Goal: Navigation & Orientation: Find specific page/section

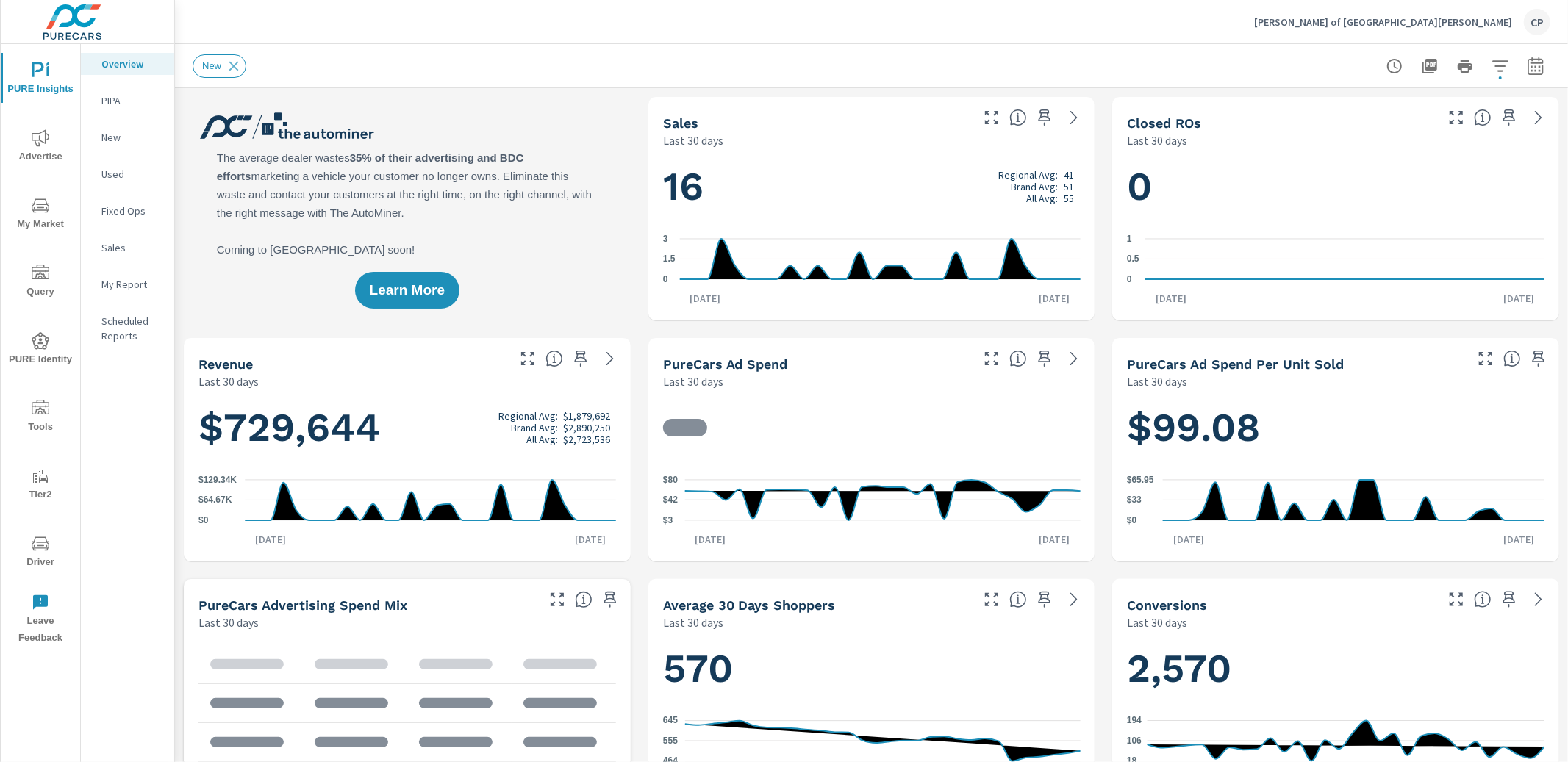
scroll to position [7, 0]
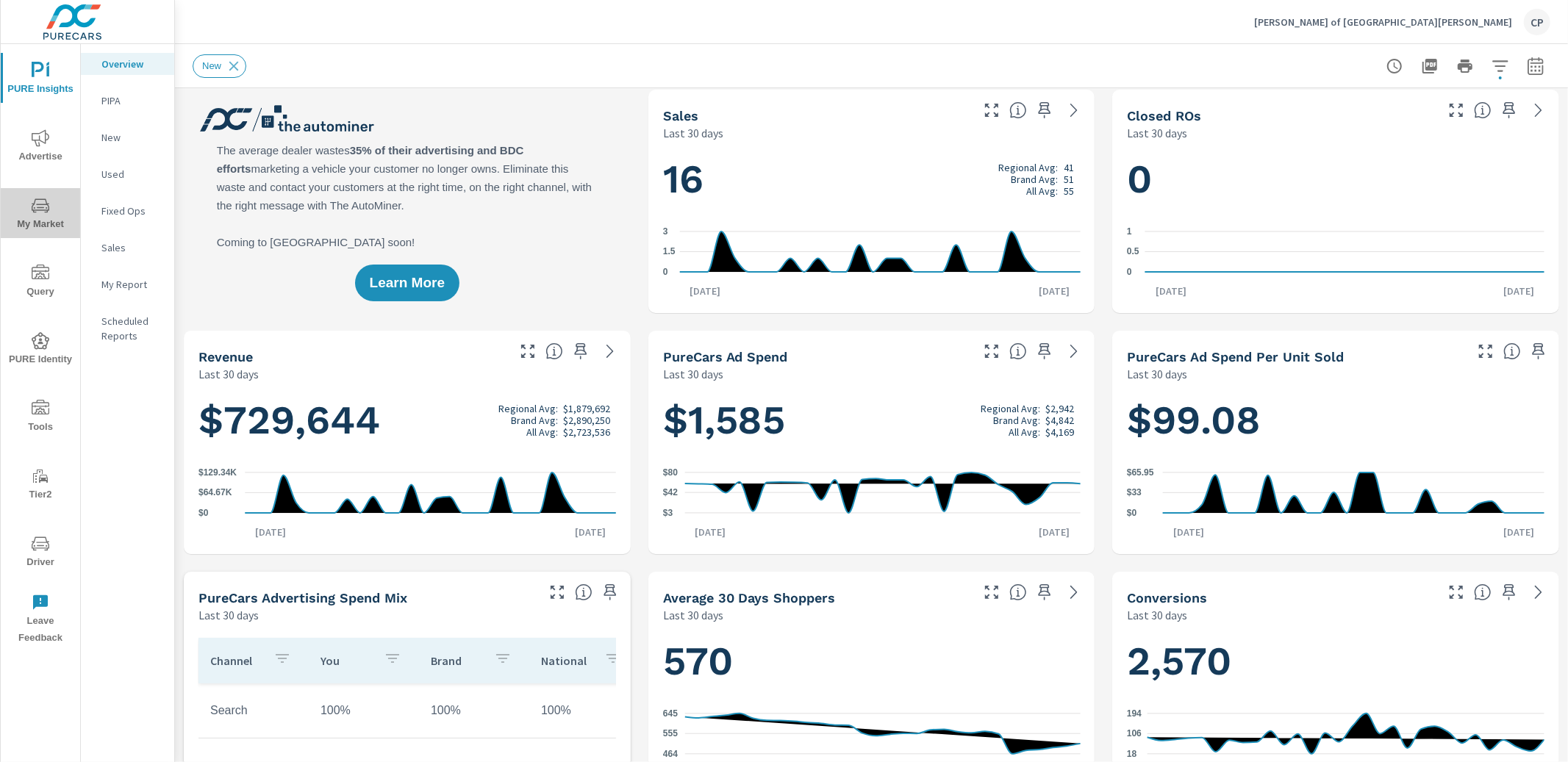
click at [57, 212] on span "My Market" at bounding box center [40, 215] width 70 height 36
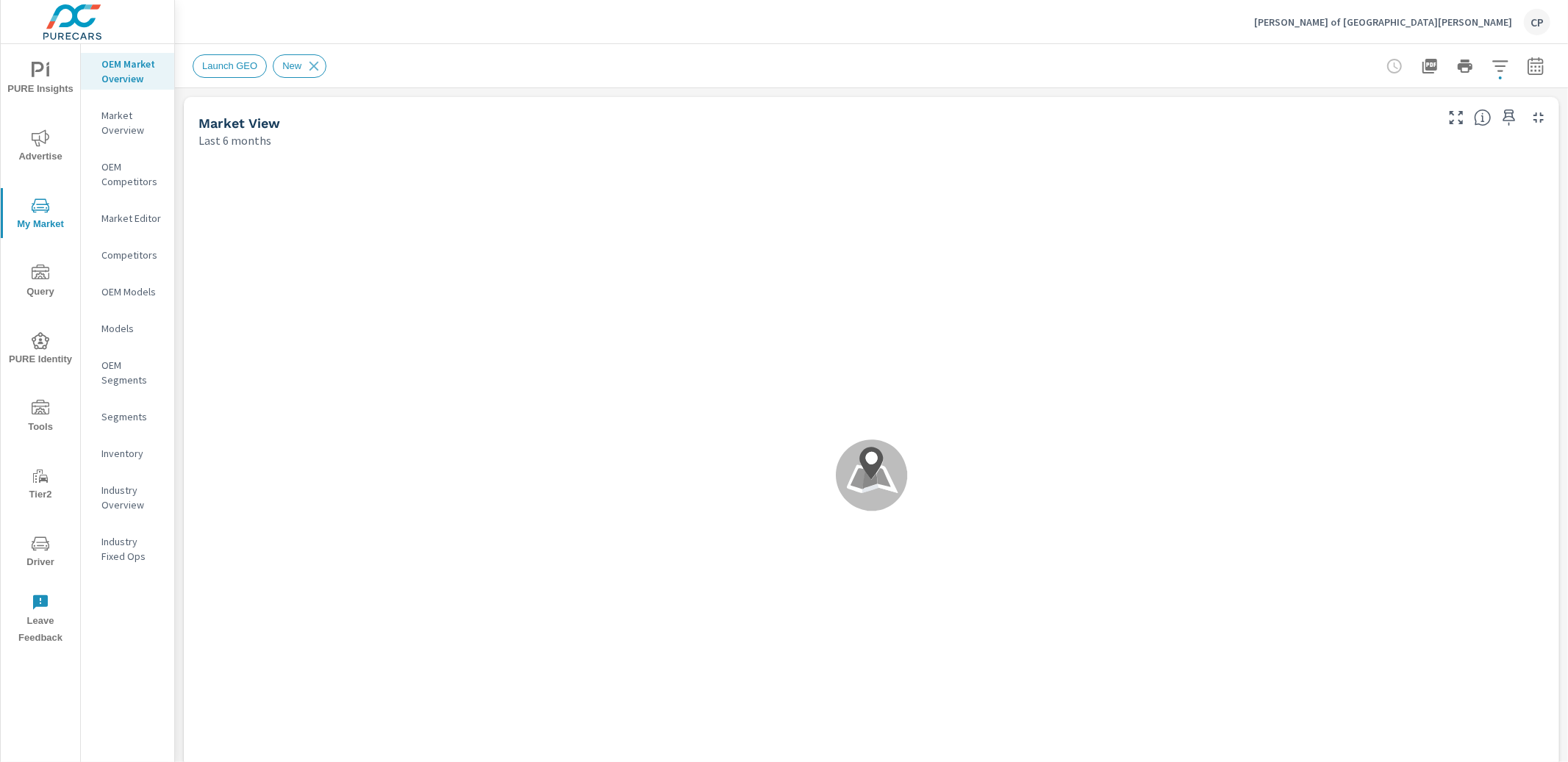
scroll to position [1, 0]
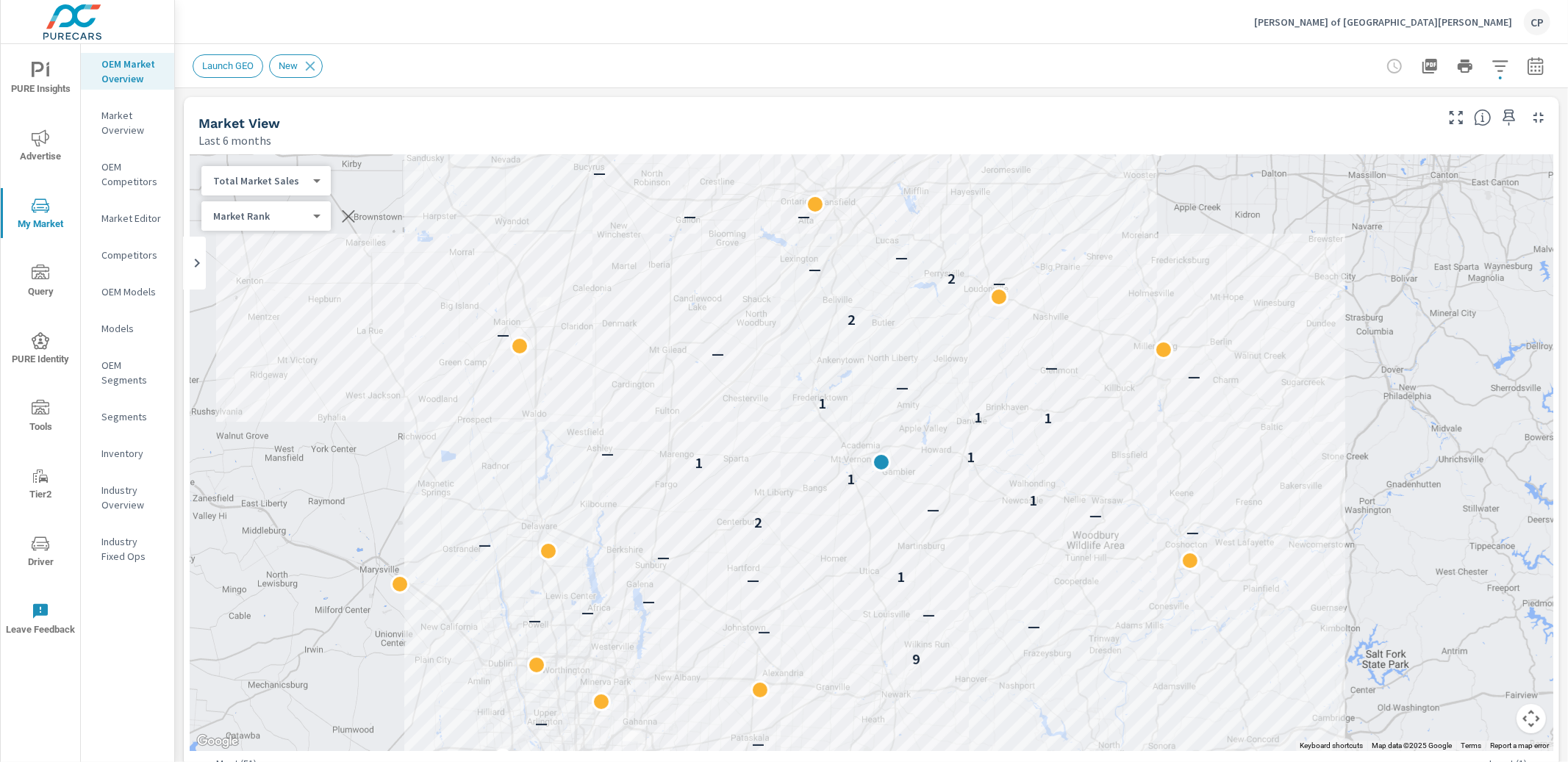
click at [183, 169] on div "← Move left → Move right ↑ Move up ↓ Move down + Zoom in - Zoom out Home Jump l…" at bounding box center [871, 475] width 1376 height 654
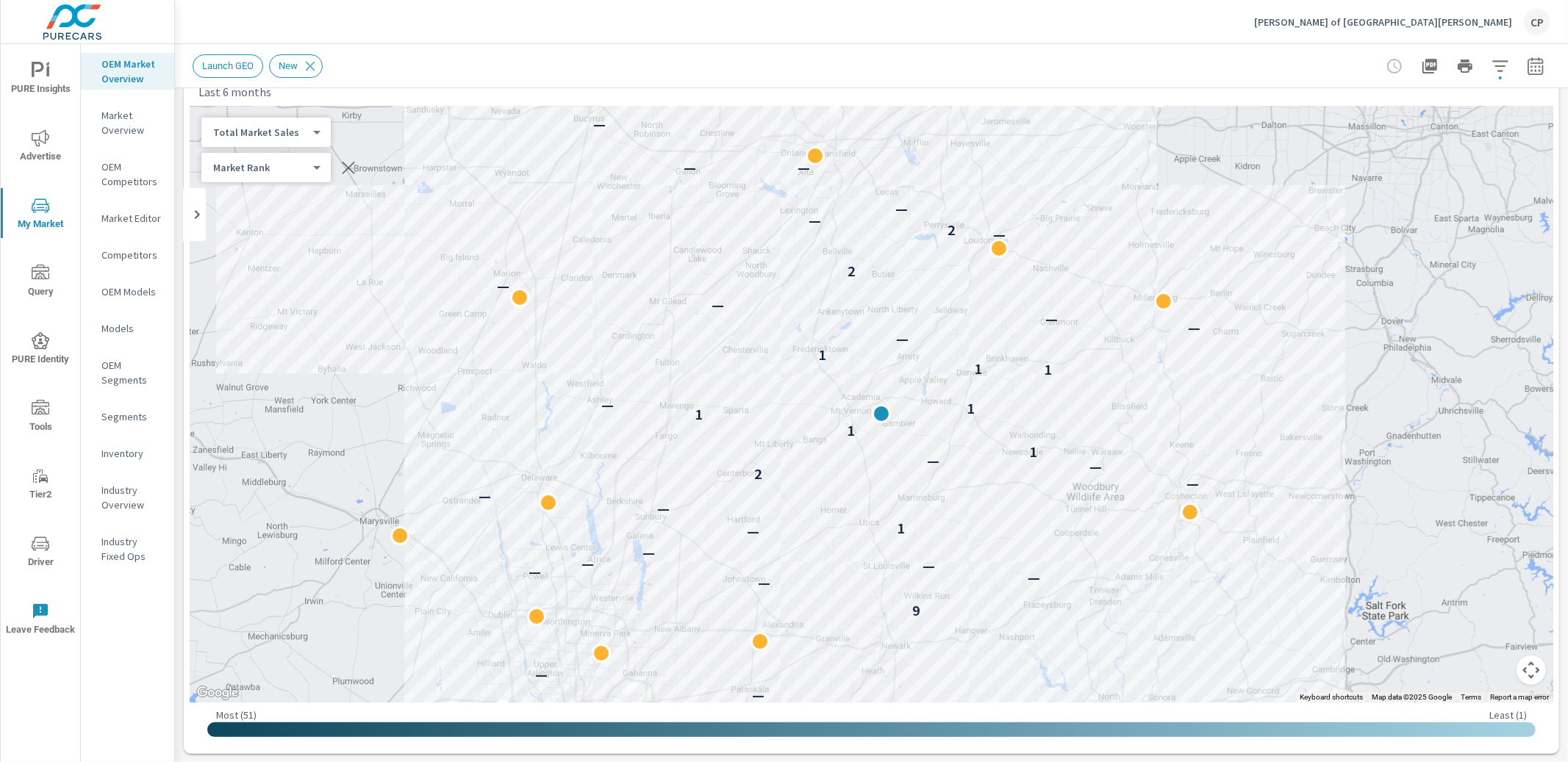
scroll to position [50, 0]
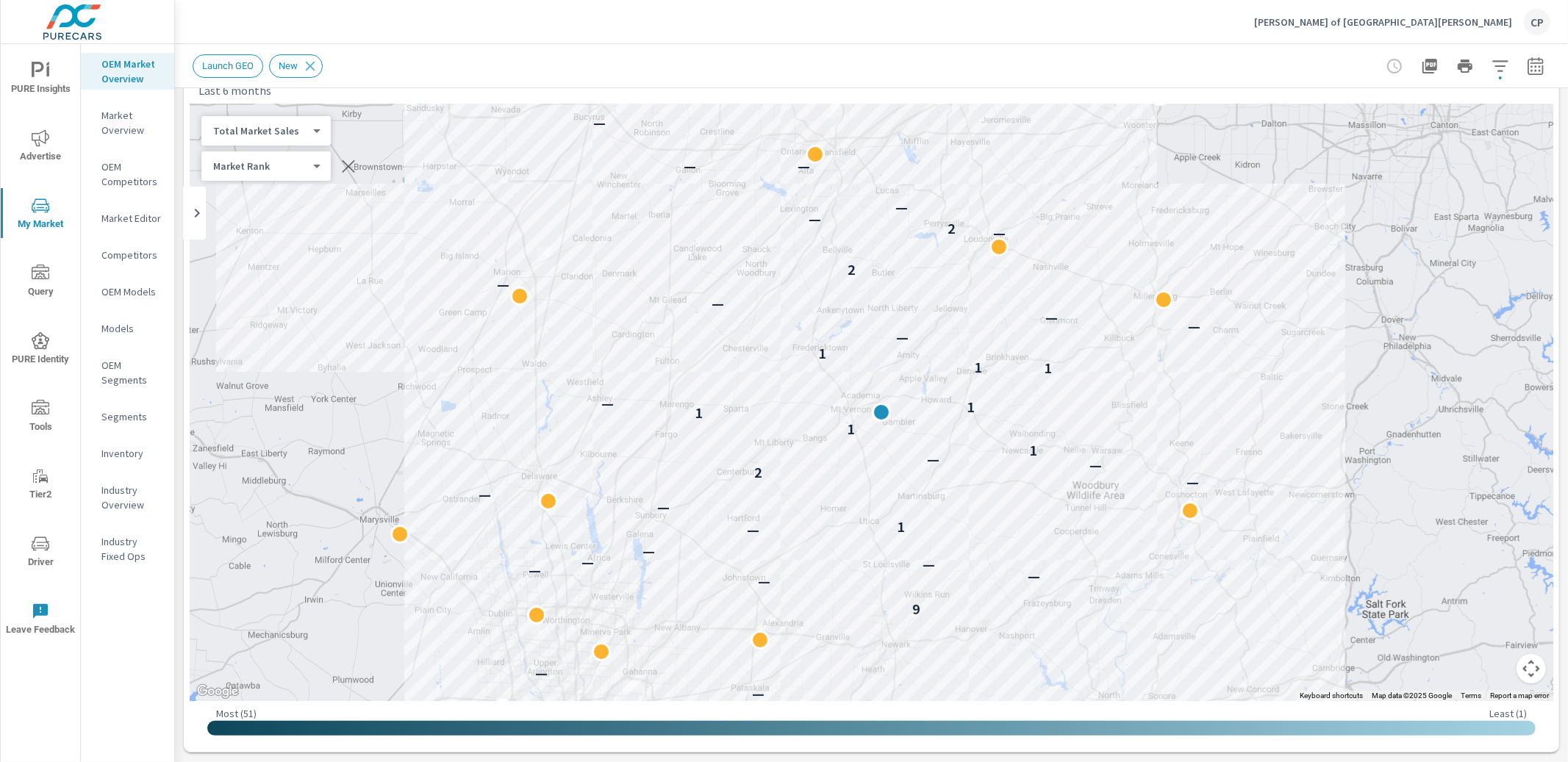
click at [1458, 22] on p "[PERSON_NAME] of [GEOGRAPHIC_DATA][PERSON_NAME]" at bounding box center [1383, 22] width 258 height 13
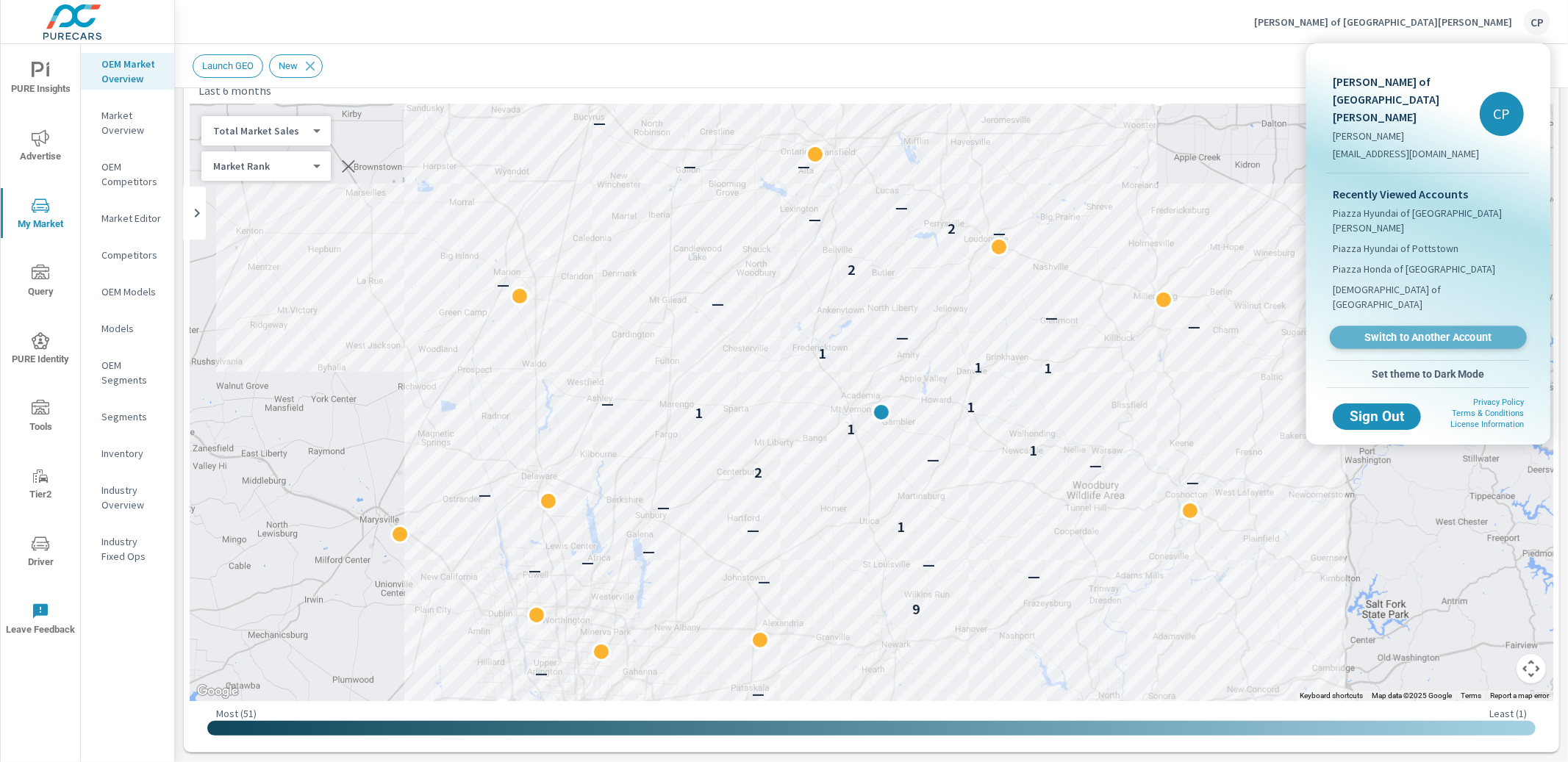
click at [1397, 327] on link "Switch to Another Account" at bounding box center [1428, 338] width 197 height 23
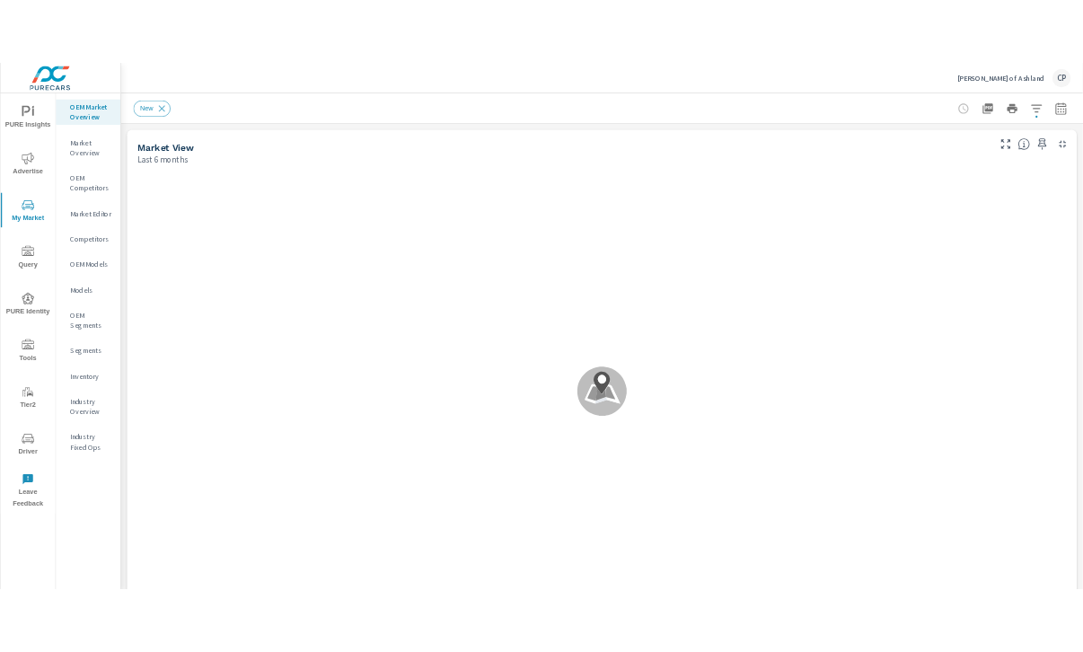
scroll to position [1, 0]
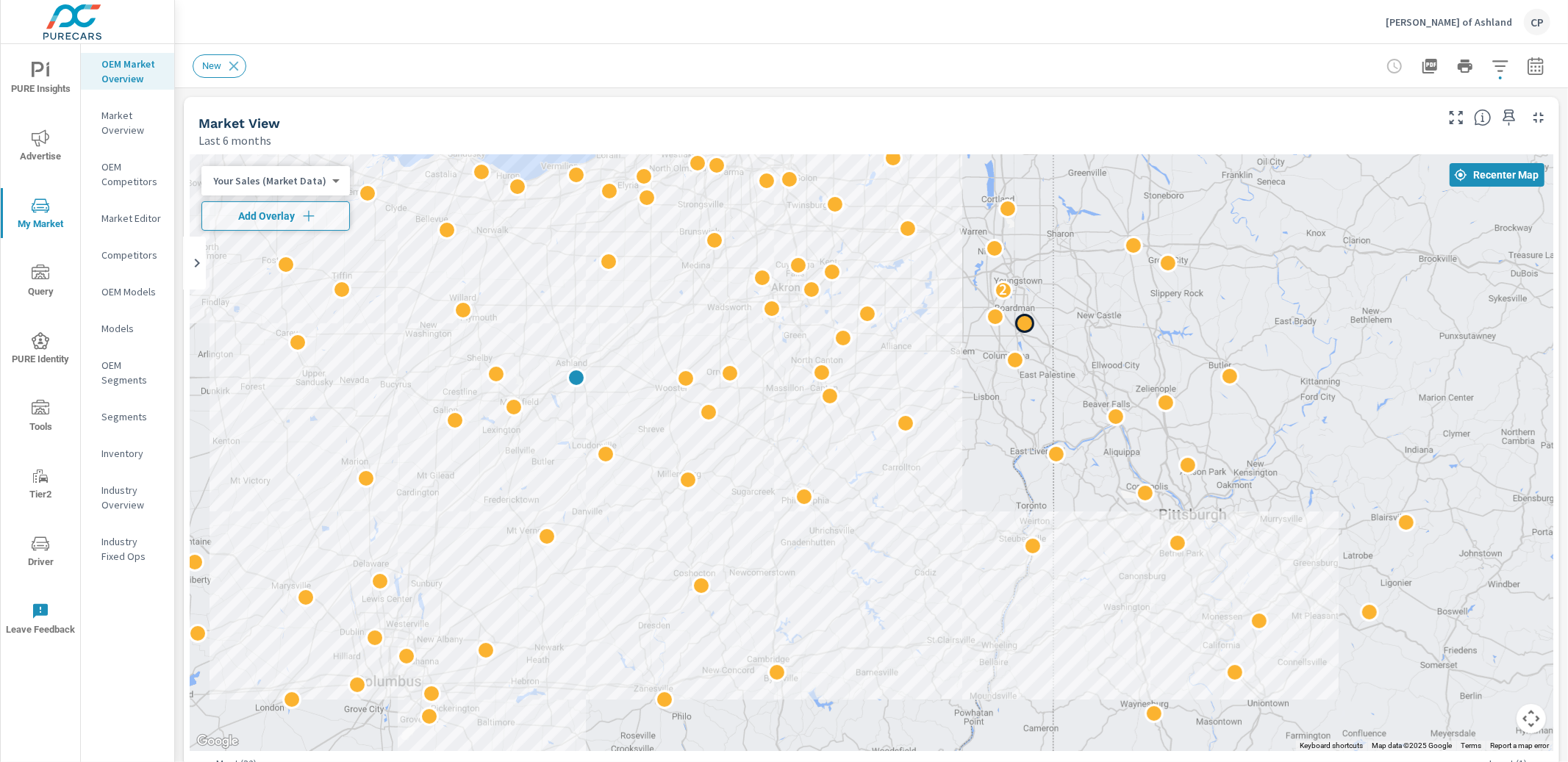
drag, startPoint x: 965, startPoint y: 365, endPoint x: 1030, endPoint y: 327, distance: 75.3
click at [1030, 327] on div at bounding box center [1023, 322] width 19 height 19
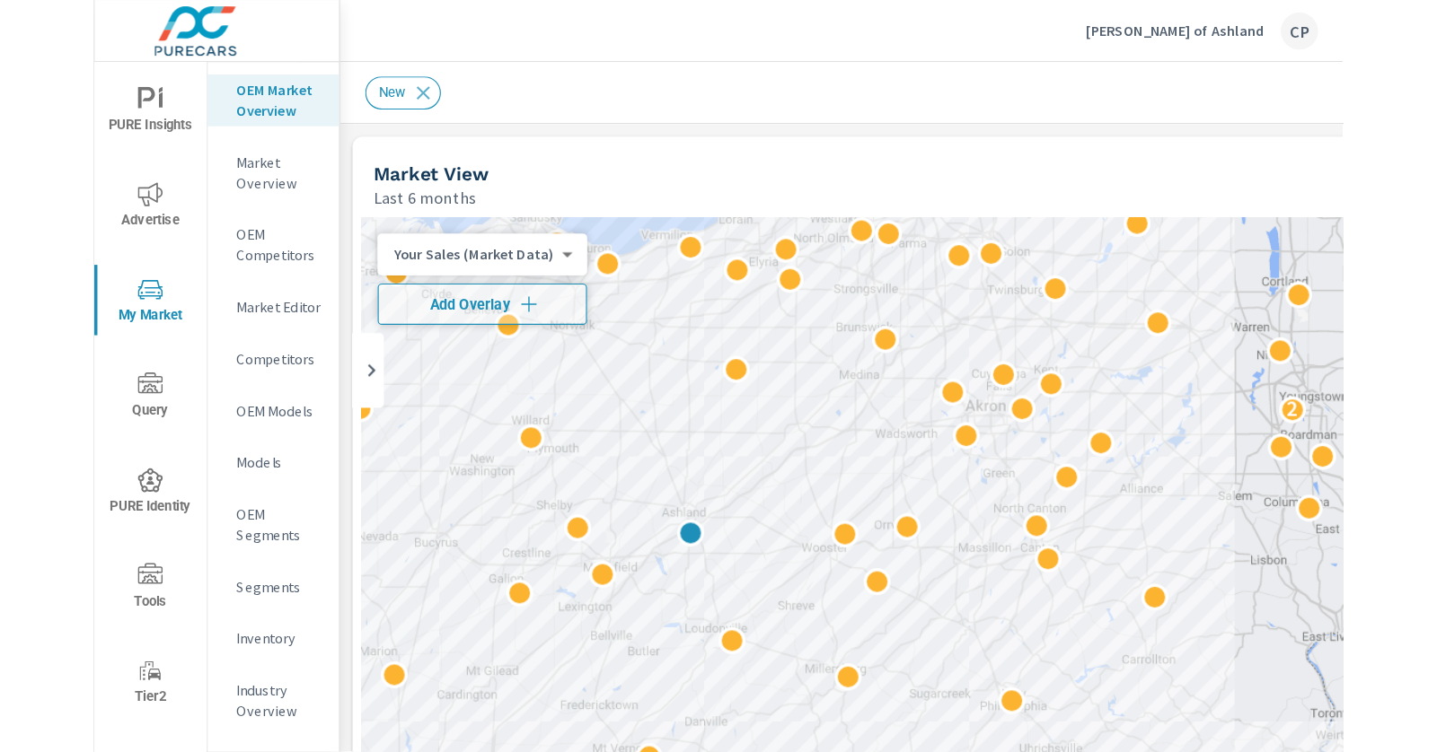
scroll to position [1, 0]
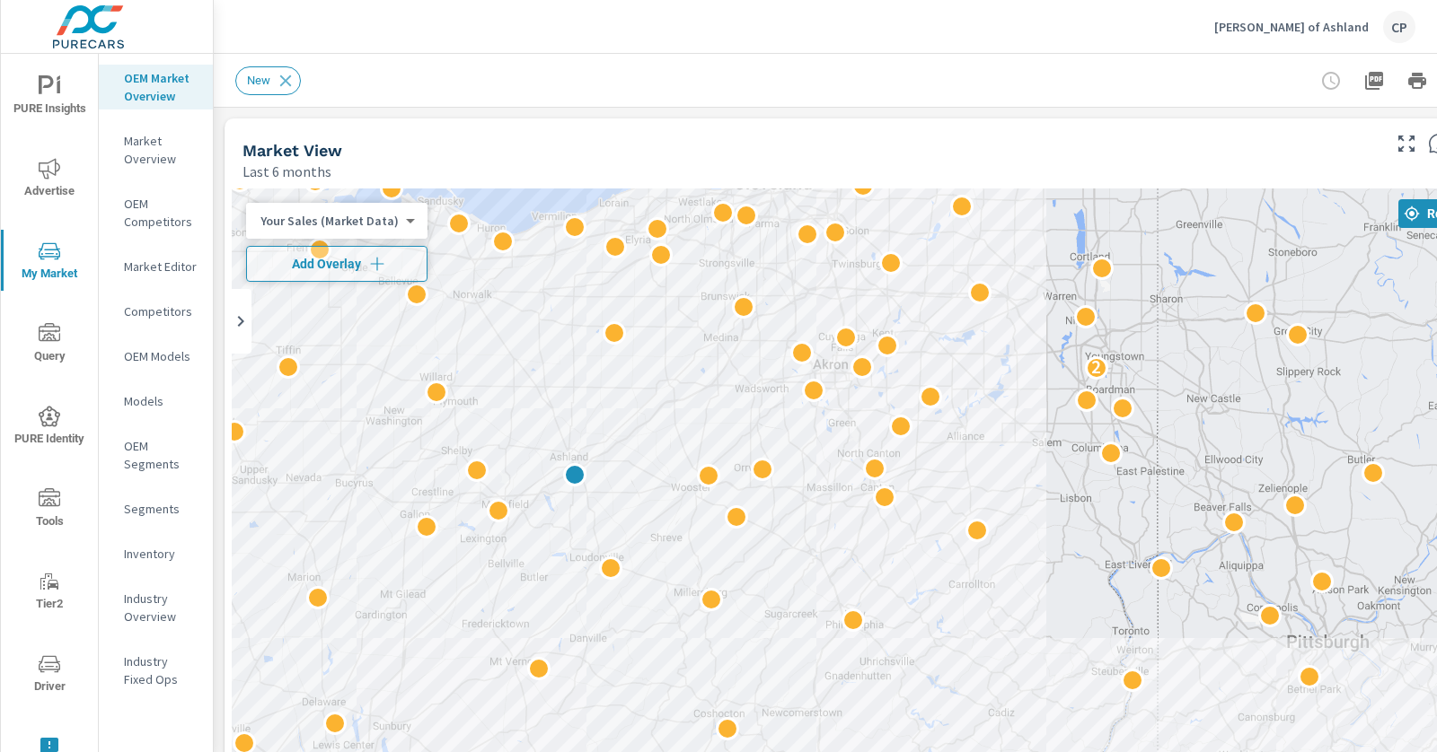
drag, startPoint x: 960, startPoint y: 291, endPoint x: 1008, endPoint y: 309, distance: 51.7
click at [1006, 308] on div "2 2" at bounding box center [878, 553] width 1293 height 729
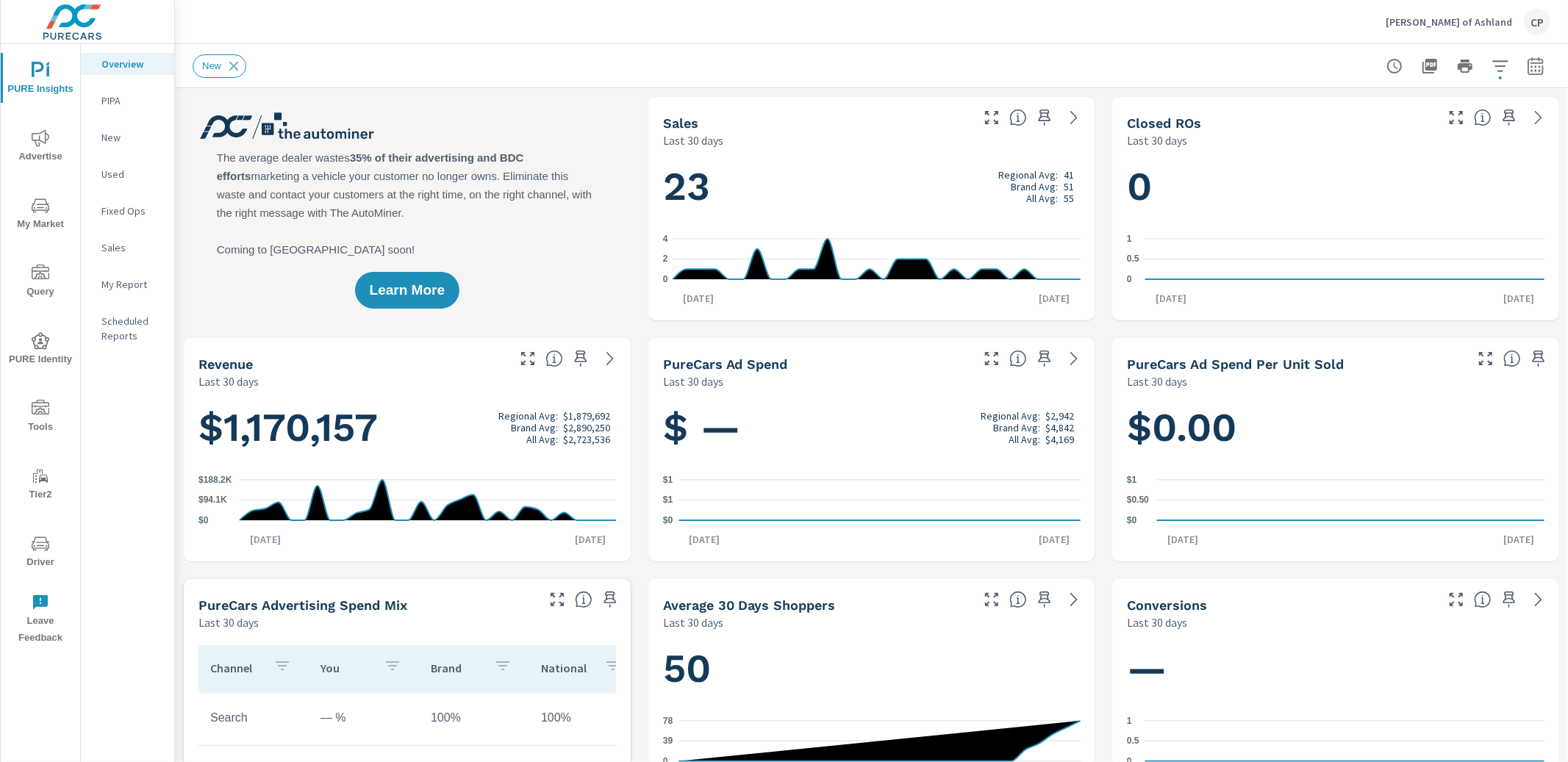
scroll to position [1, 0]
click at [52, 213] on span "My Market" at bounding box center [40, 215] width 70 height 36
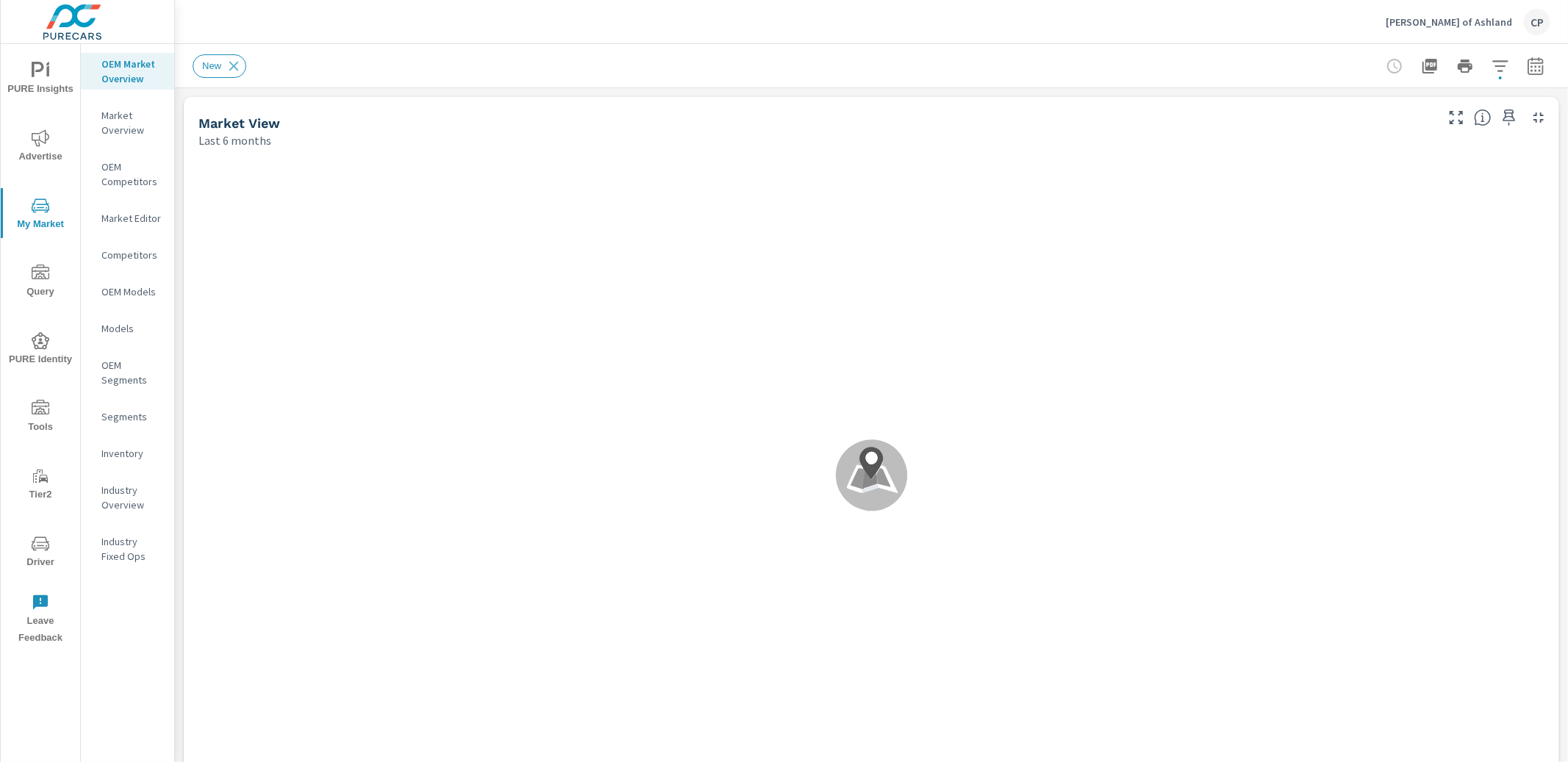
scroll to position [1, 0]
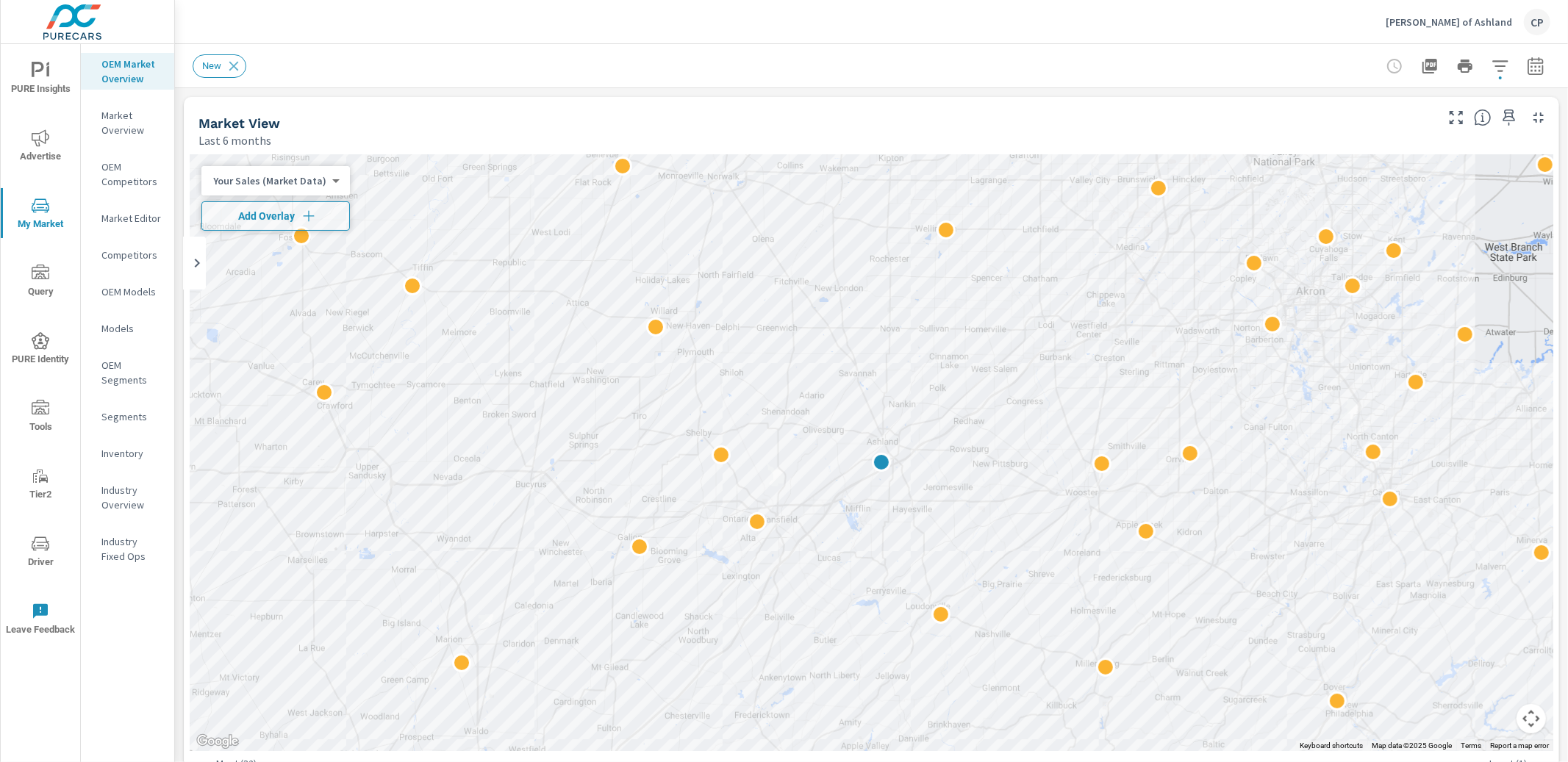
click at [133, 210] on div "Market Editor" at bounding box center [128, 218] width 93 height 22
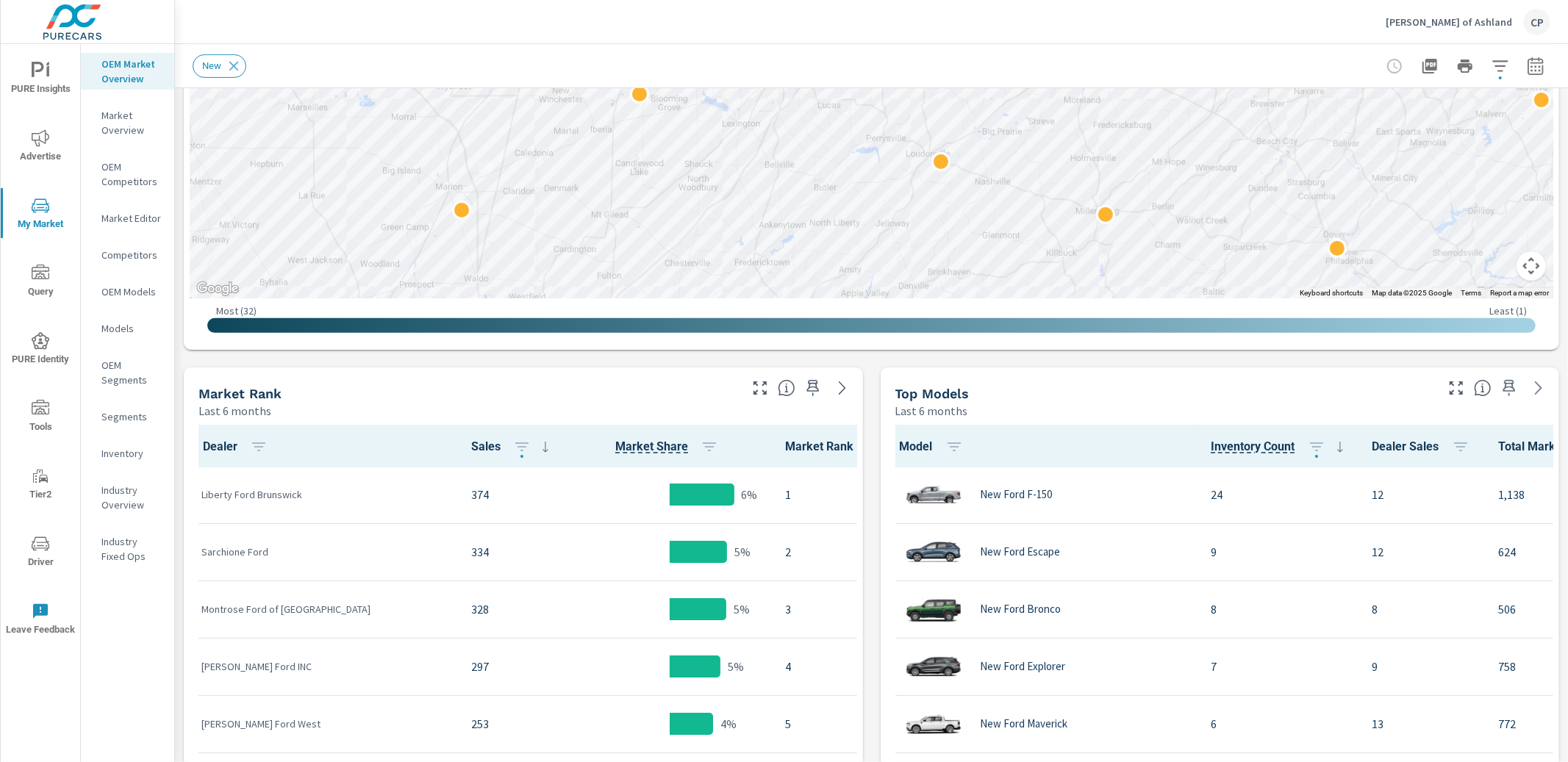
scroll to position [451, 0]
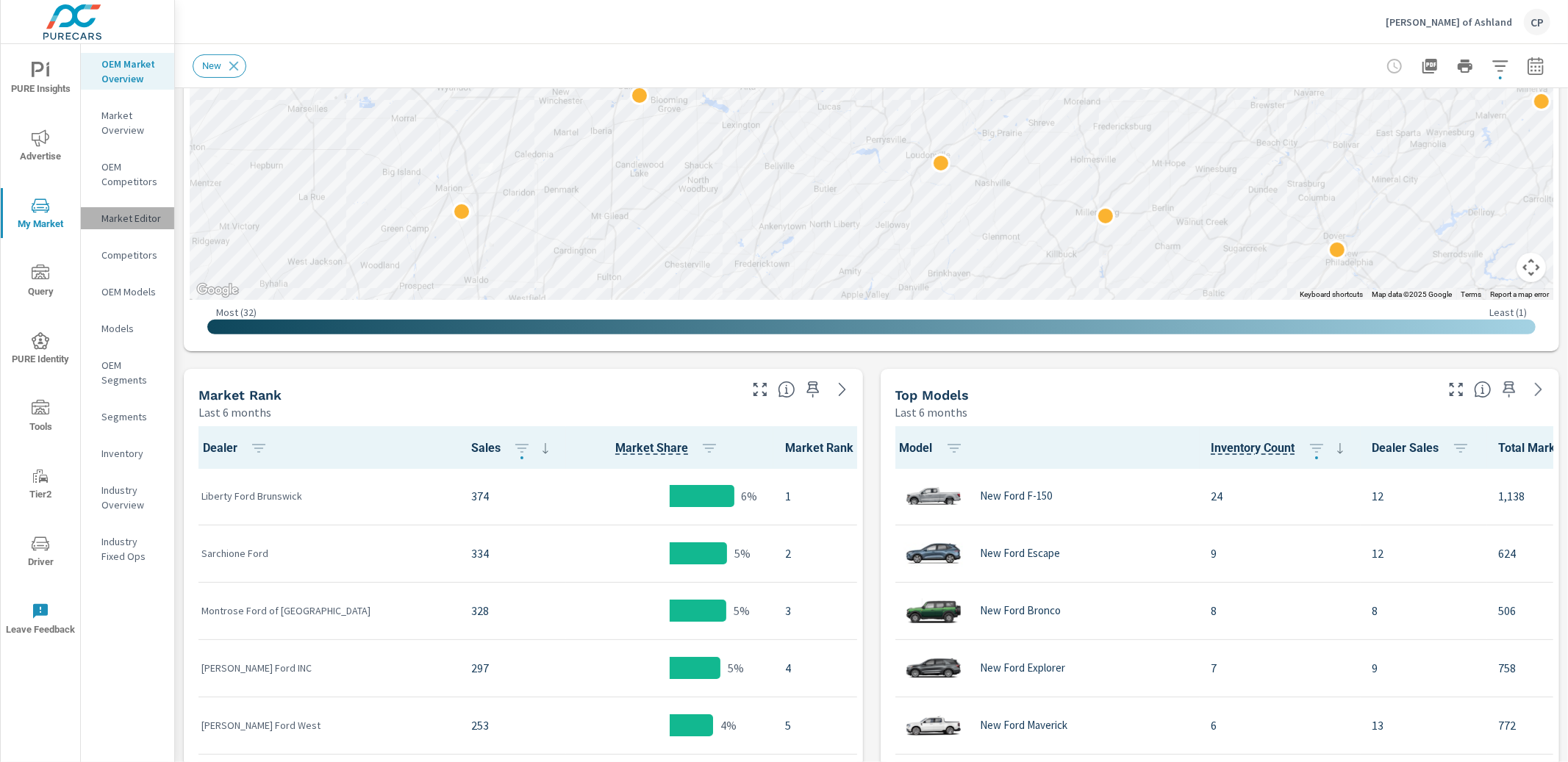
click at [129, 219] on p "Market Editor" at bounding box center [132, 219] width 61 height 15
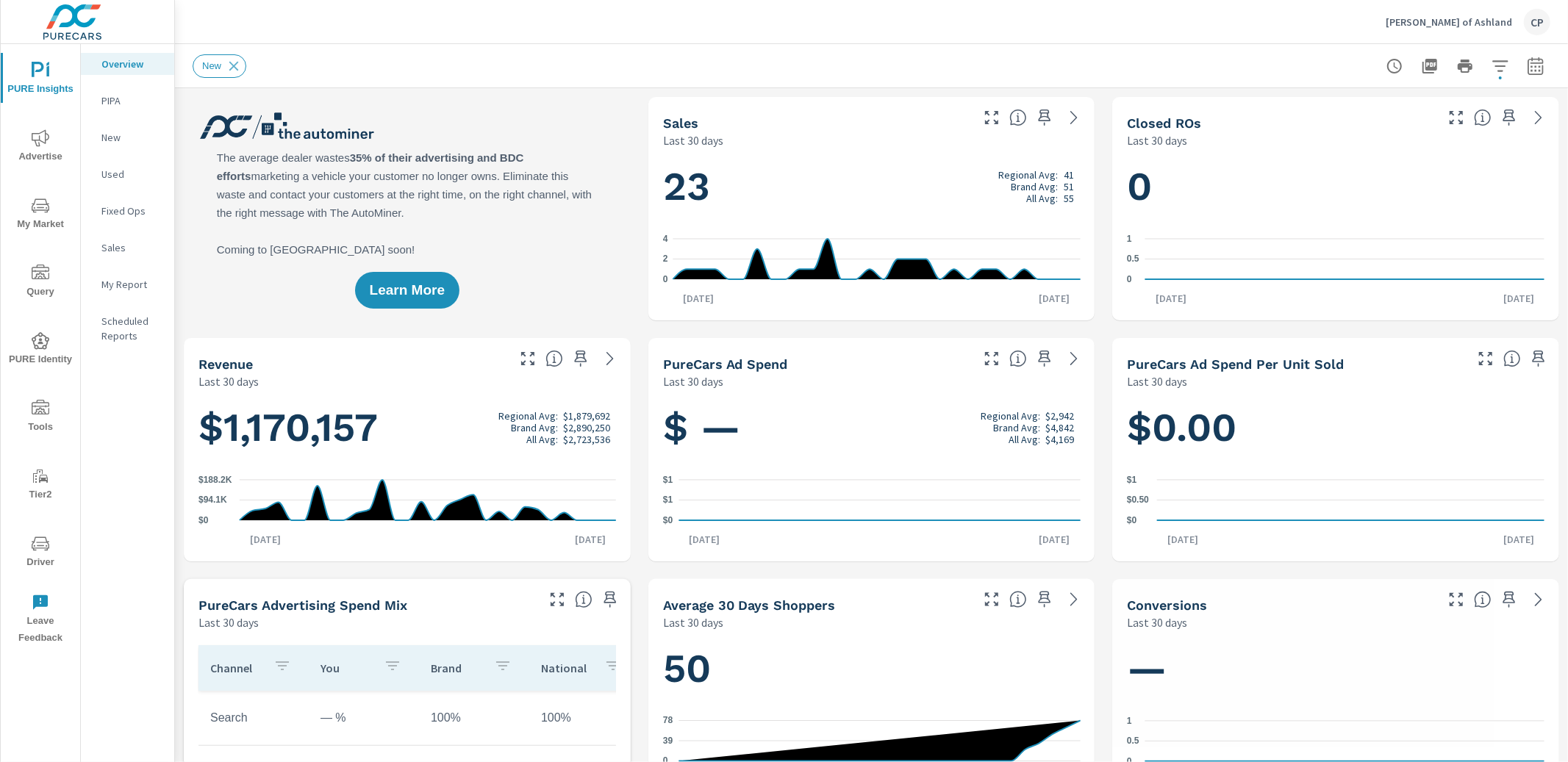
scroll to position [1, 0]
click at [22, 212] on span "My Market" at bounding box center [40, 215] width 70 height 36
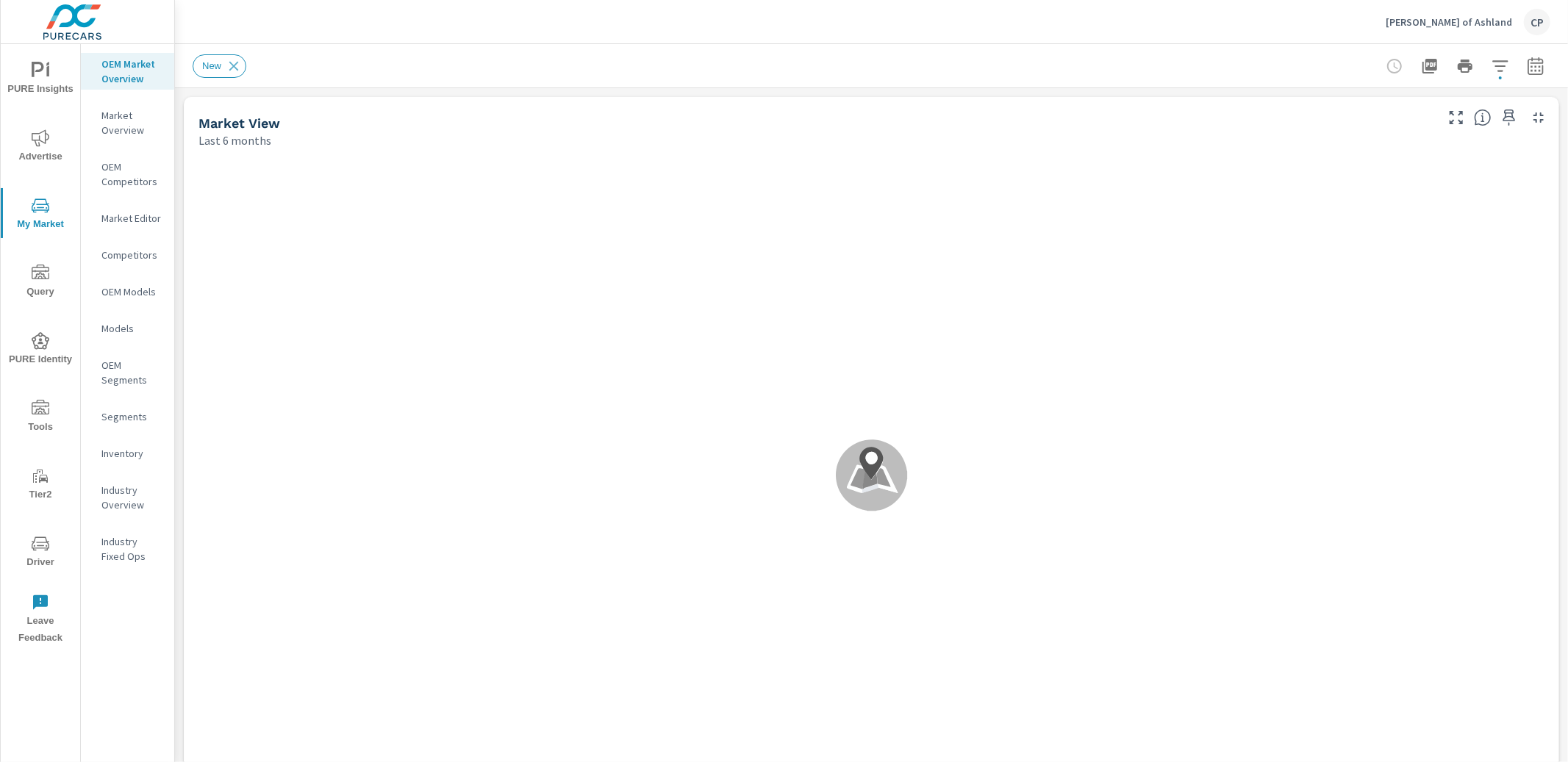
scroll to position [1, 0]
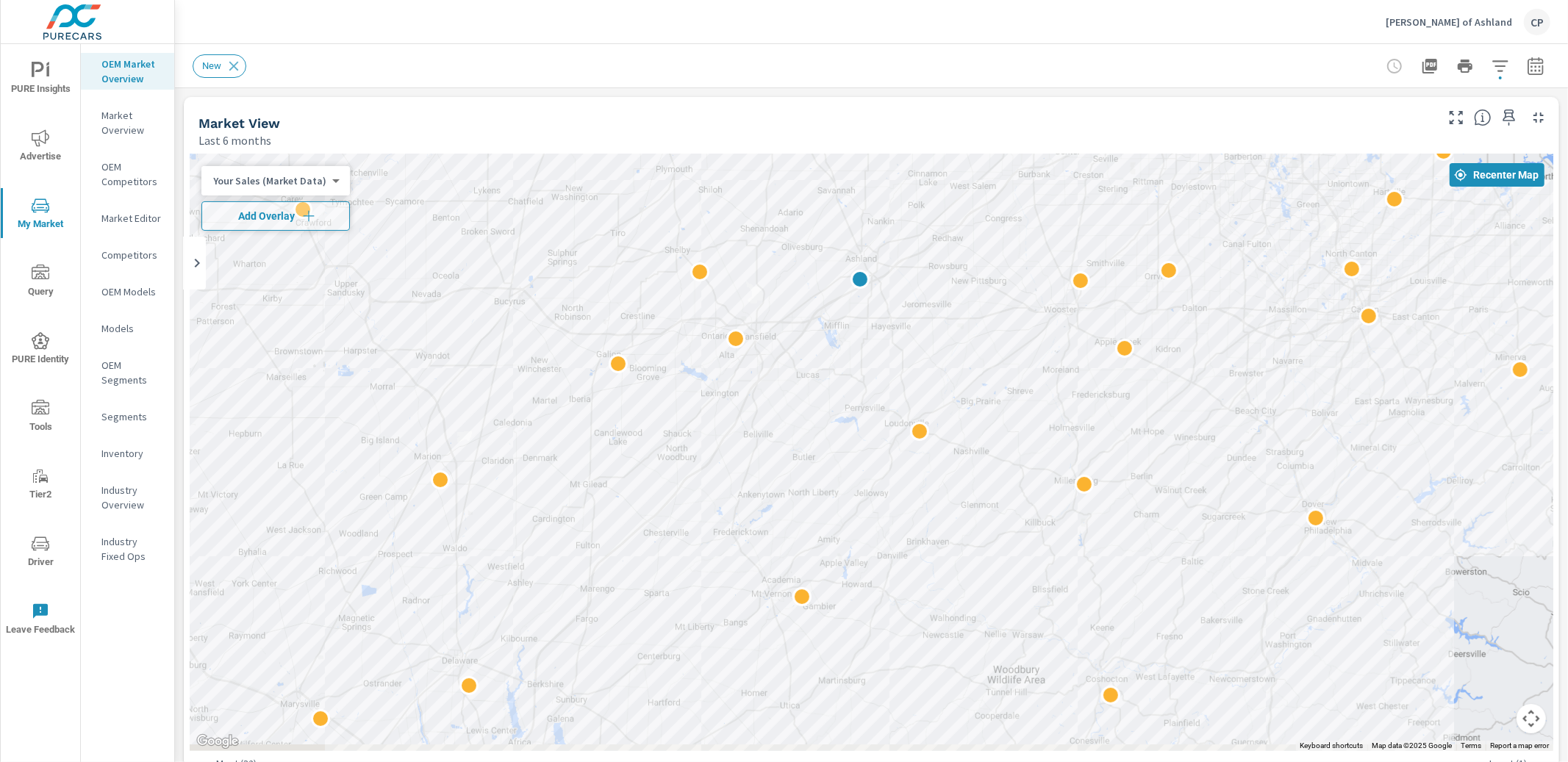
drag, startPoint x: 1275, startPoint y: 558, endPoint x: 1247, endPoint y: 364, distance: 196.0
click at [1250, 364] on div "2" at bounding box center [1556, 666] width 1412 height 794
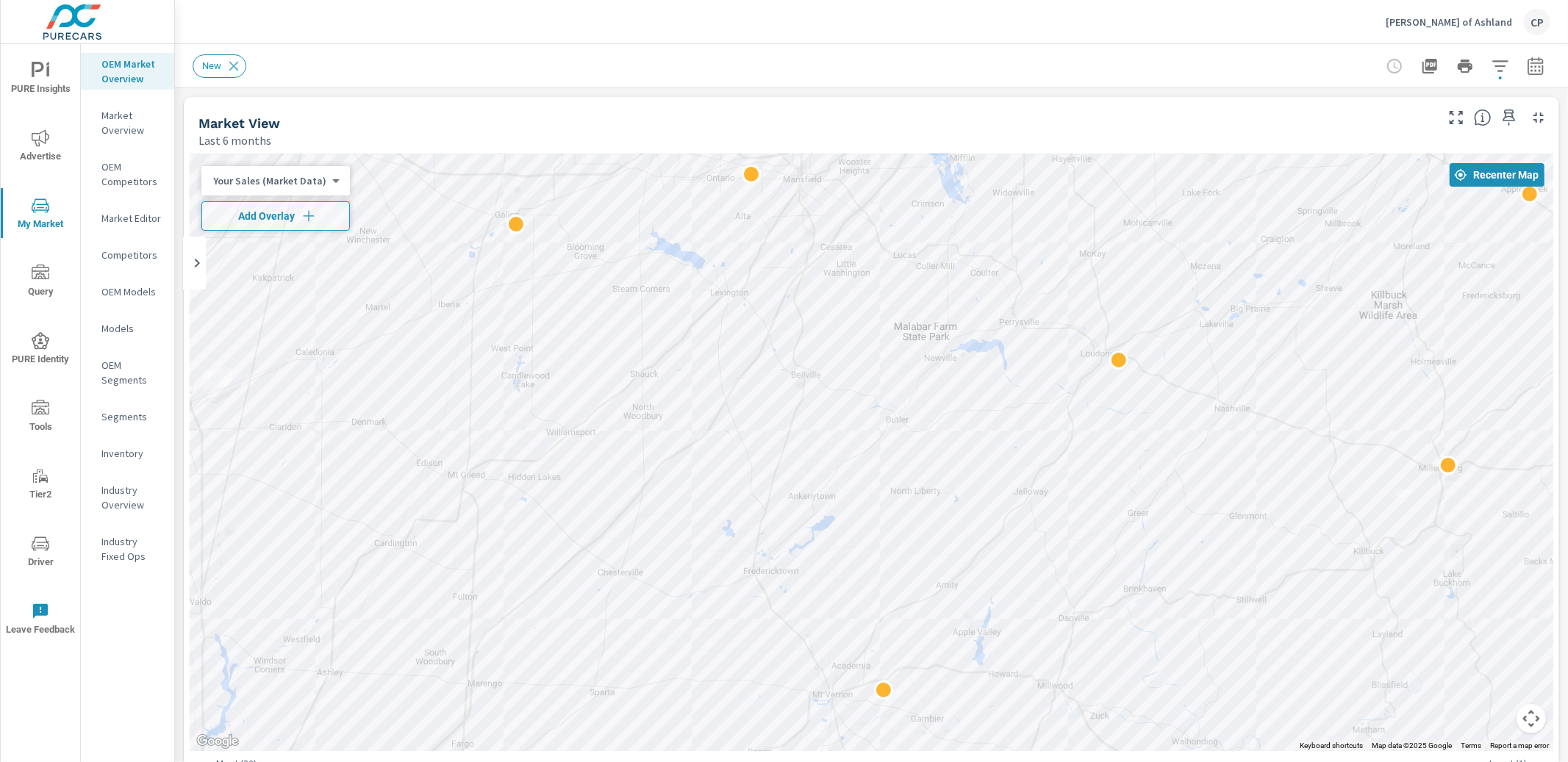
drag, startPoint x: 947, startPoint y: 378, endPoint x: 651, endPoint y: 399, distance: 296.7
click at [647, 398] on div at bounding box center [872, 453] width 1364 height 597
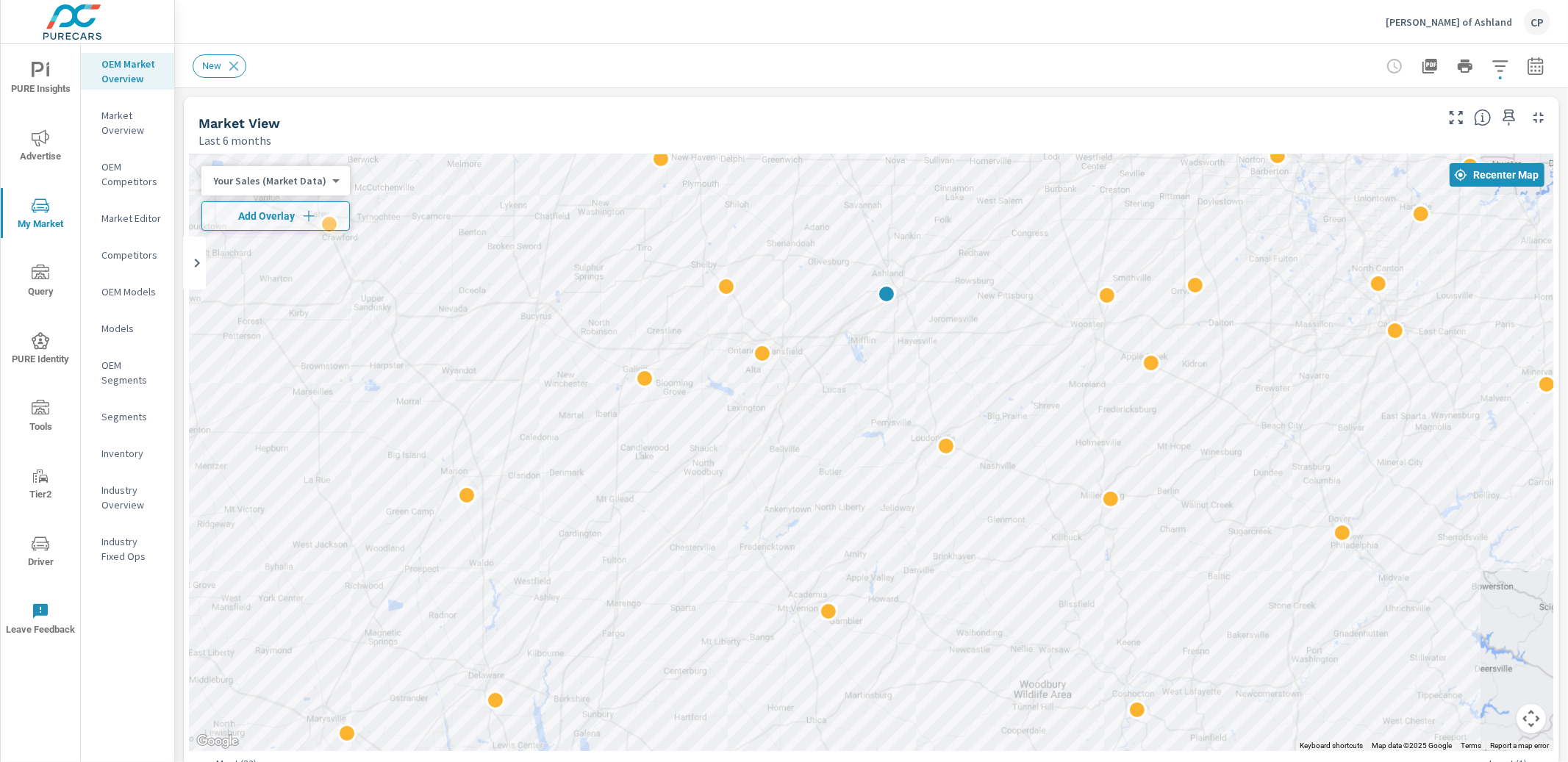
drag, startPoint x: 1177, startPoint y: 367, endPoint x: 1127, endPoint y: 419, distance: 72.1
click at [1127, 419] on div "2" at bounding box center [872, 453] width 1364 height 597
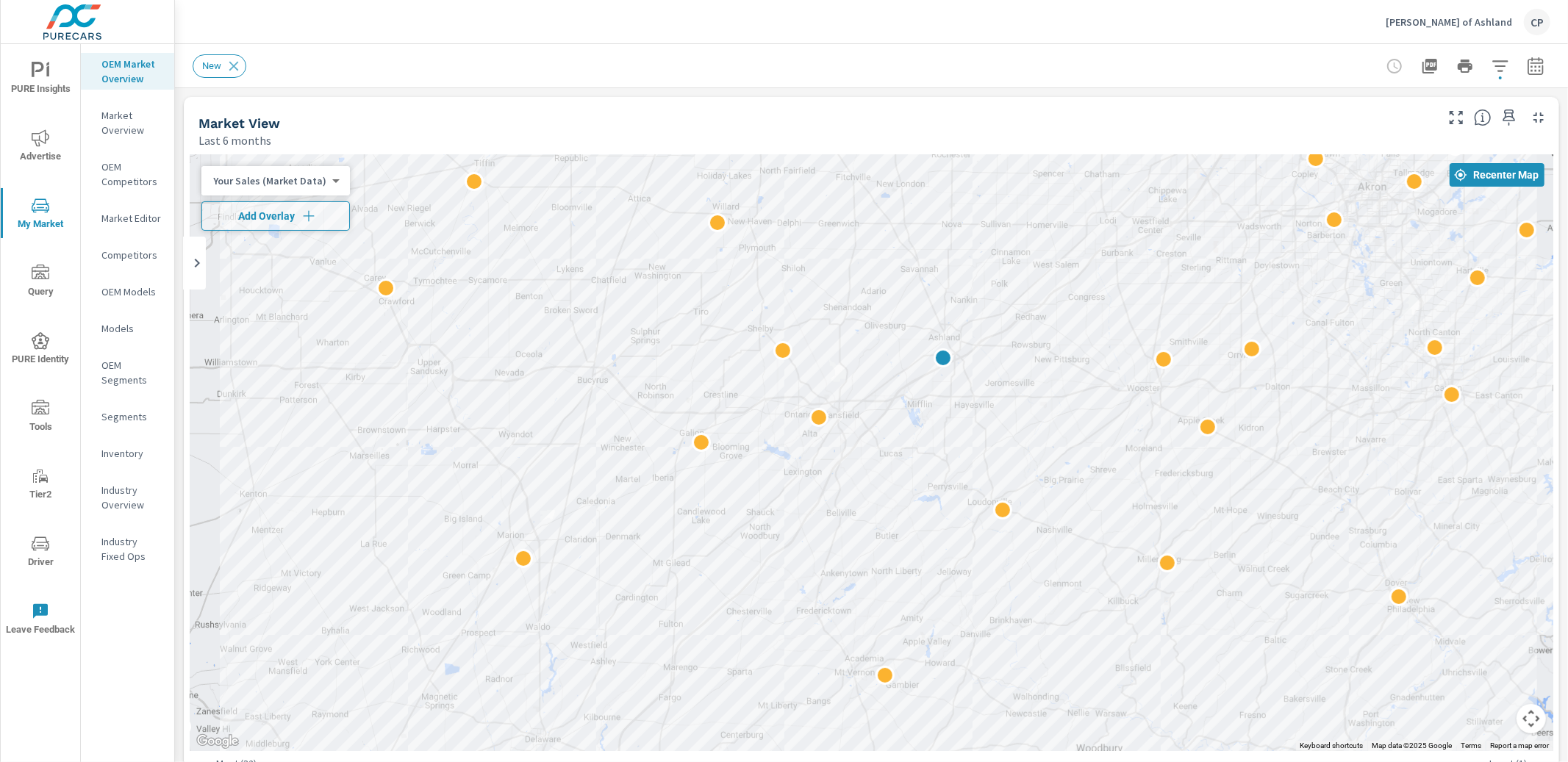
scroll to position [1, 0]
click at [1439, 20] on p "[PERSON_NAME] of Ashland" at bounding box center [1449, 22] width 126 height 13
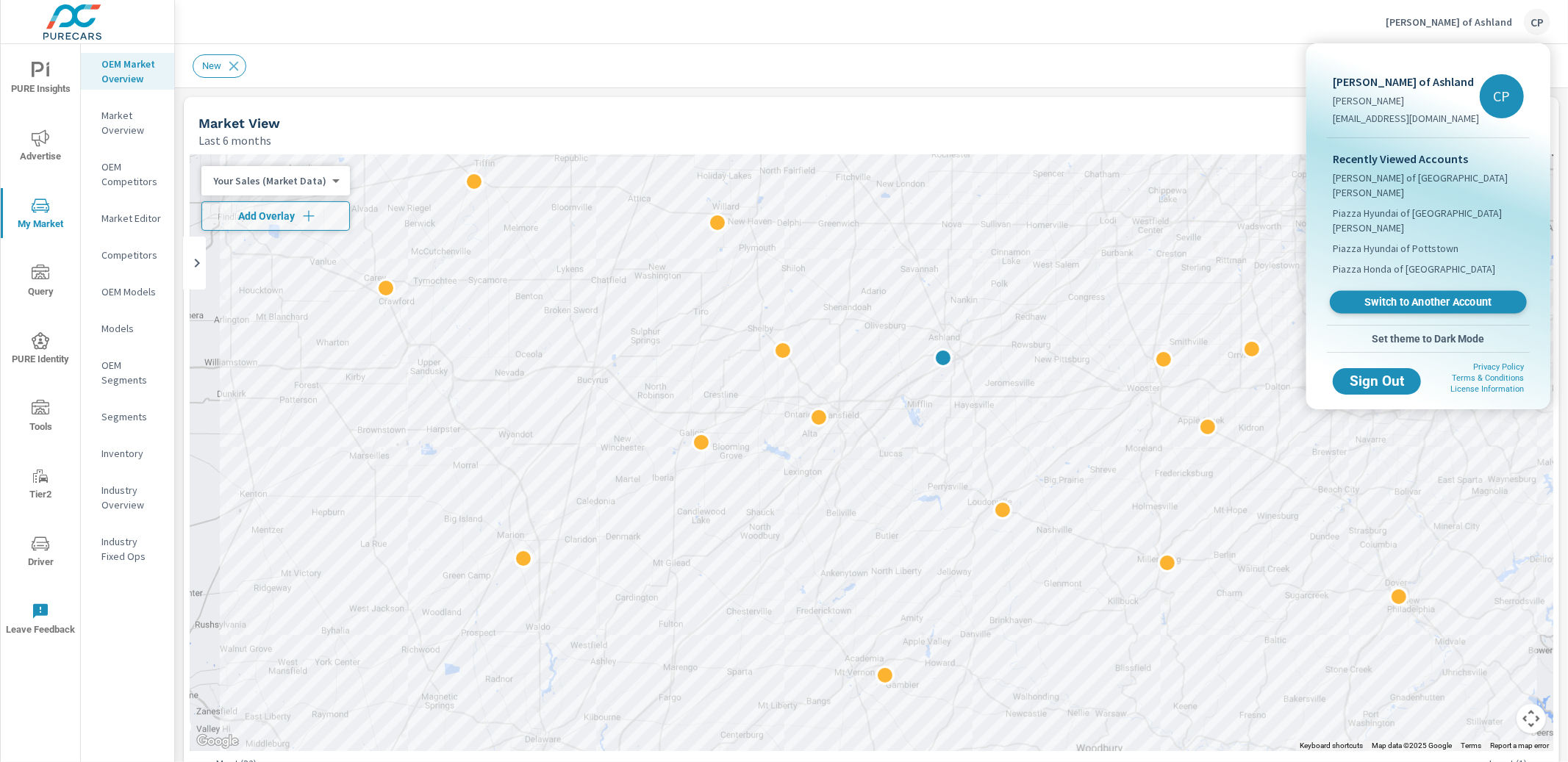
click at [1399, 295] on span "Switch to Another Account" at bounding box center [1428, 302] width 180 height 14
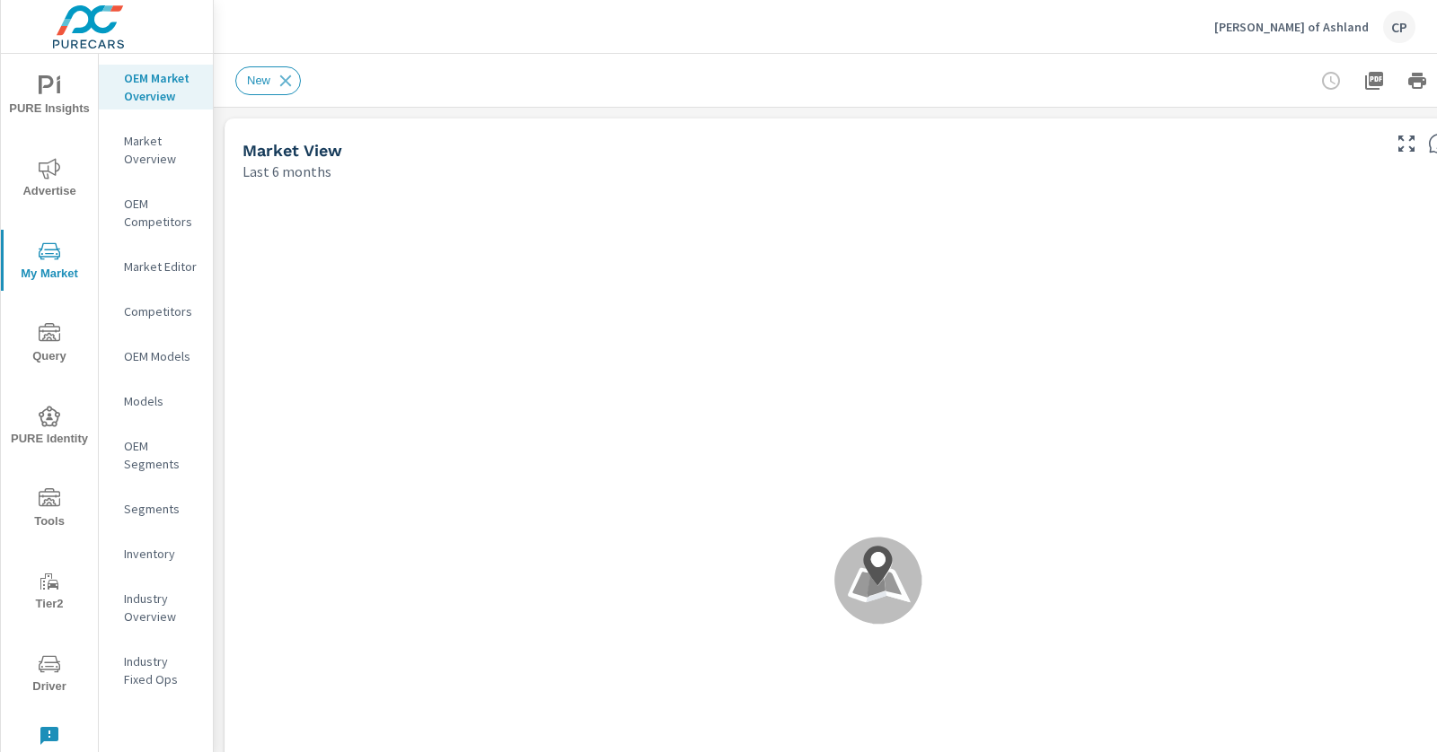
scroll to position [1, 0]
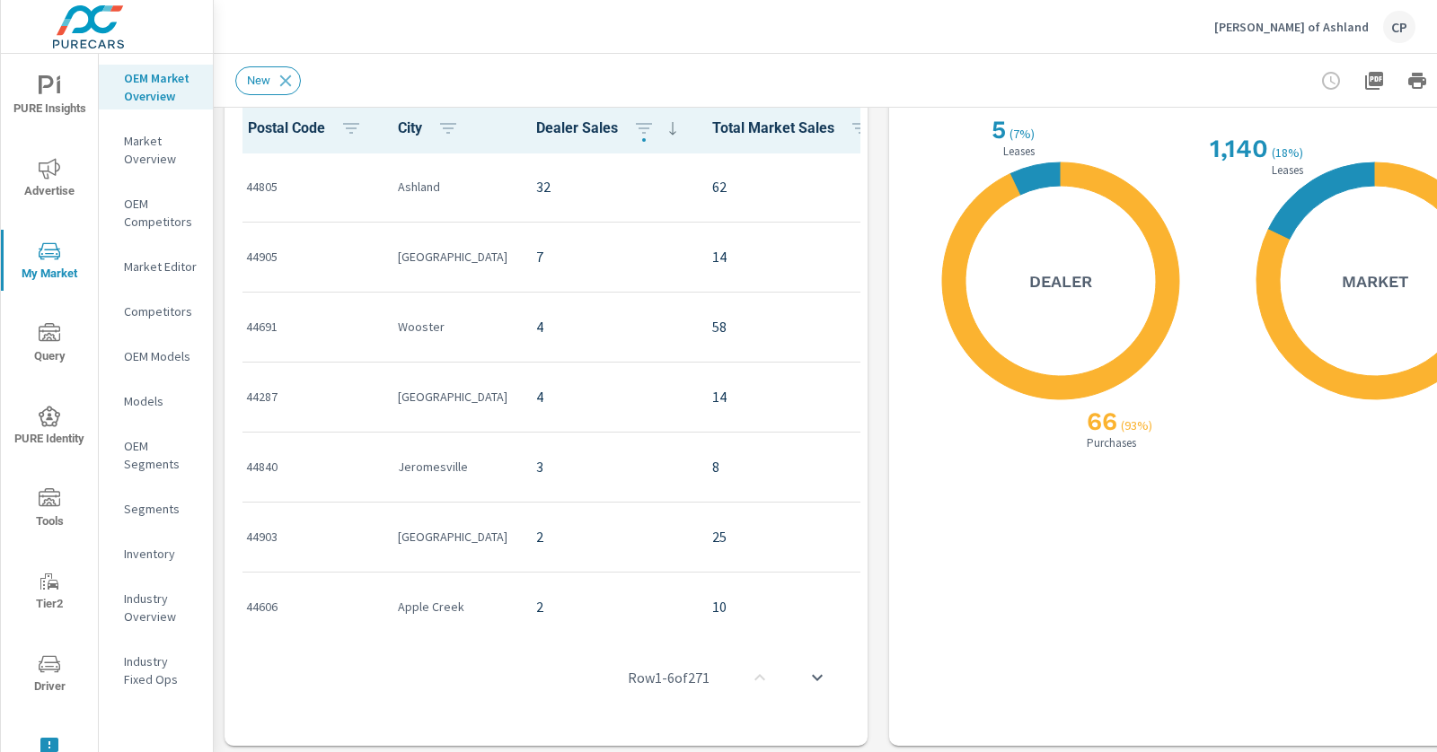
scroll to position [1711, 0]
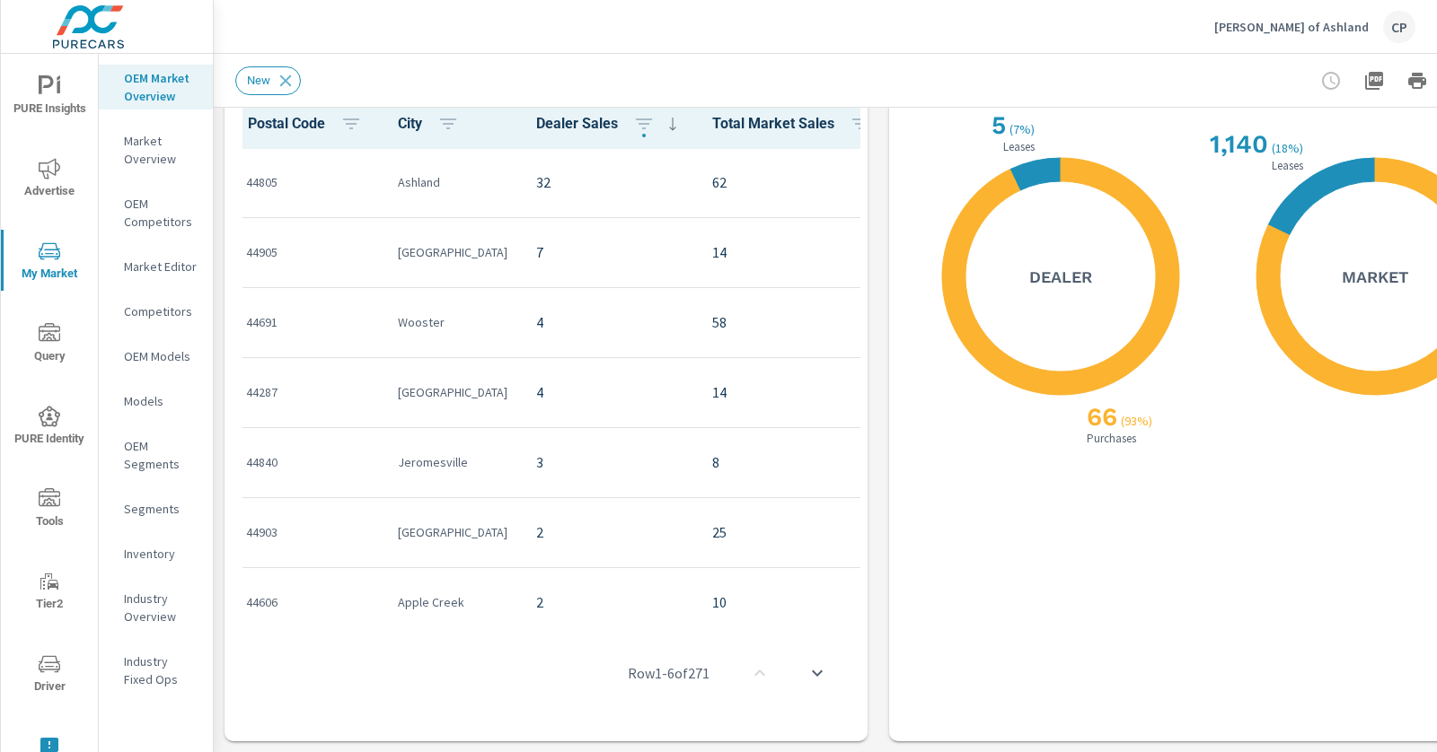
click at [183, 277] on div "Market Editor" at bounding box center [156, 266] width 114 height 27
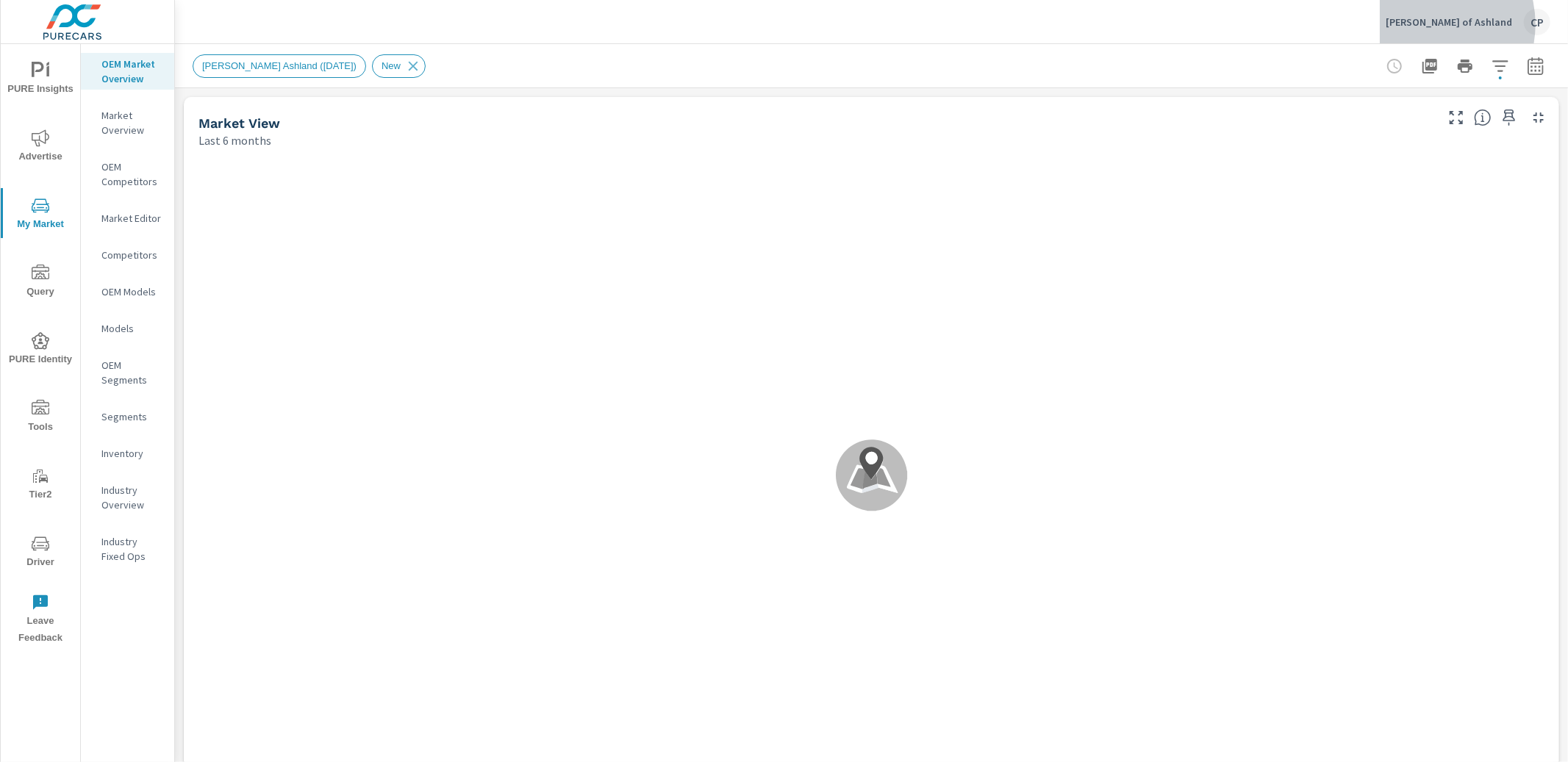
click at [1448, 25] on p "[PERSON_NAME] of Ashland" at bounding box center [1449, 22] width 126 height 13
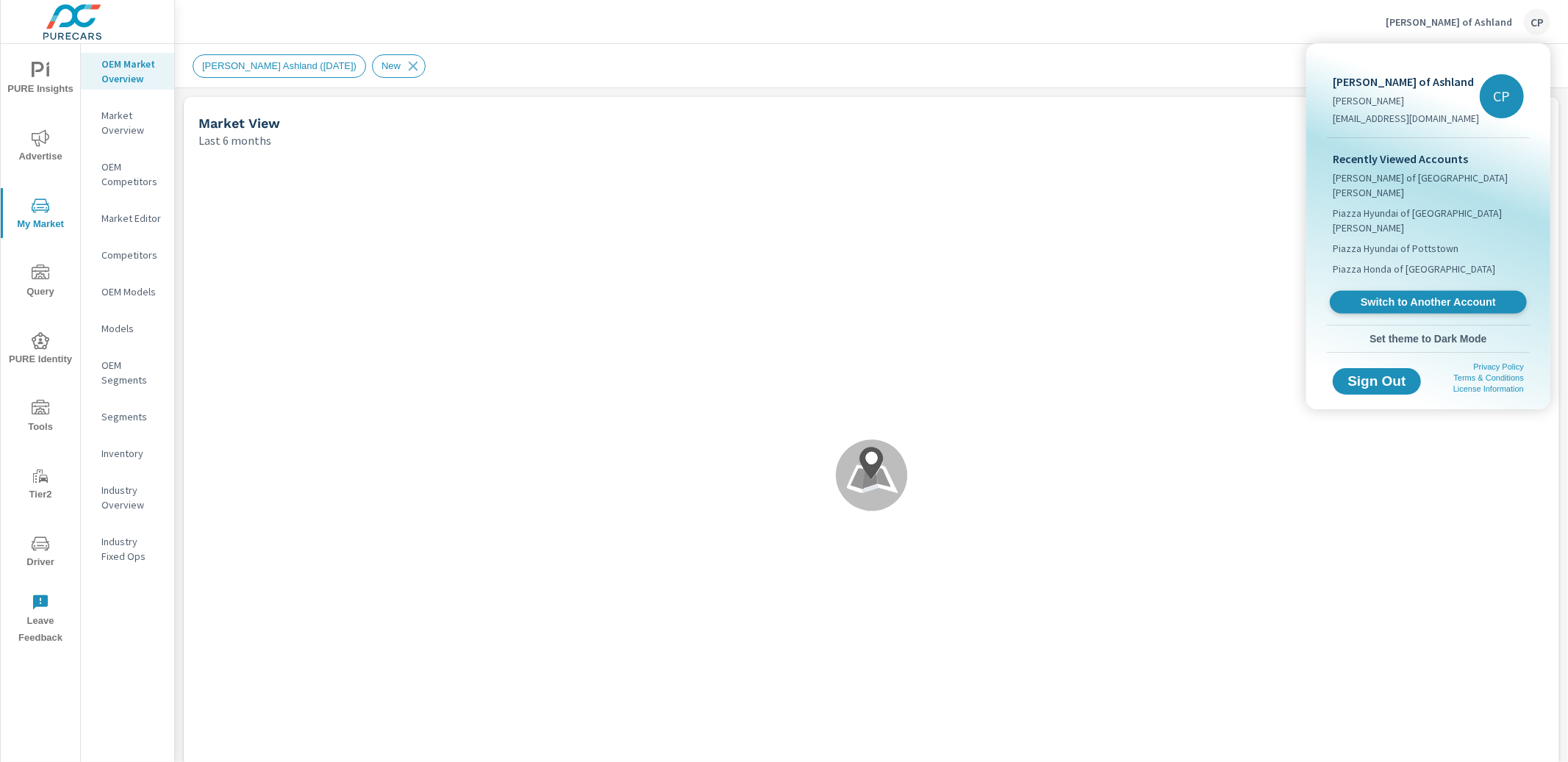
click at [1414, 295] on span "Switch to Another Account" at bounding box center [1428, 302] width 180 height 14
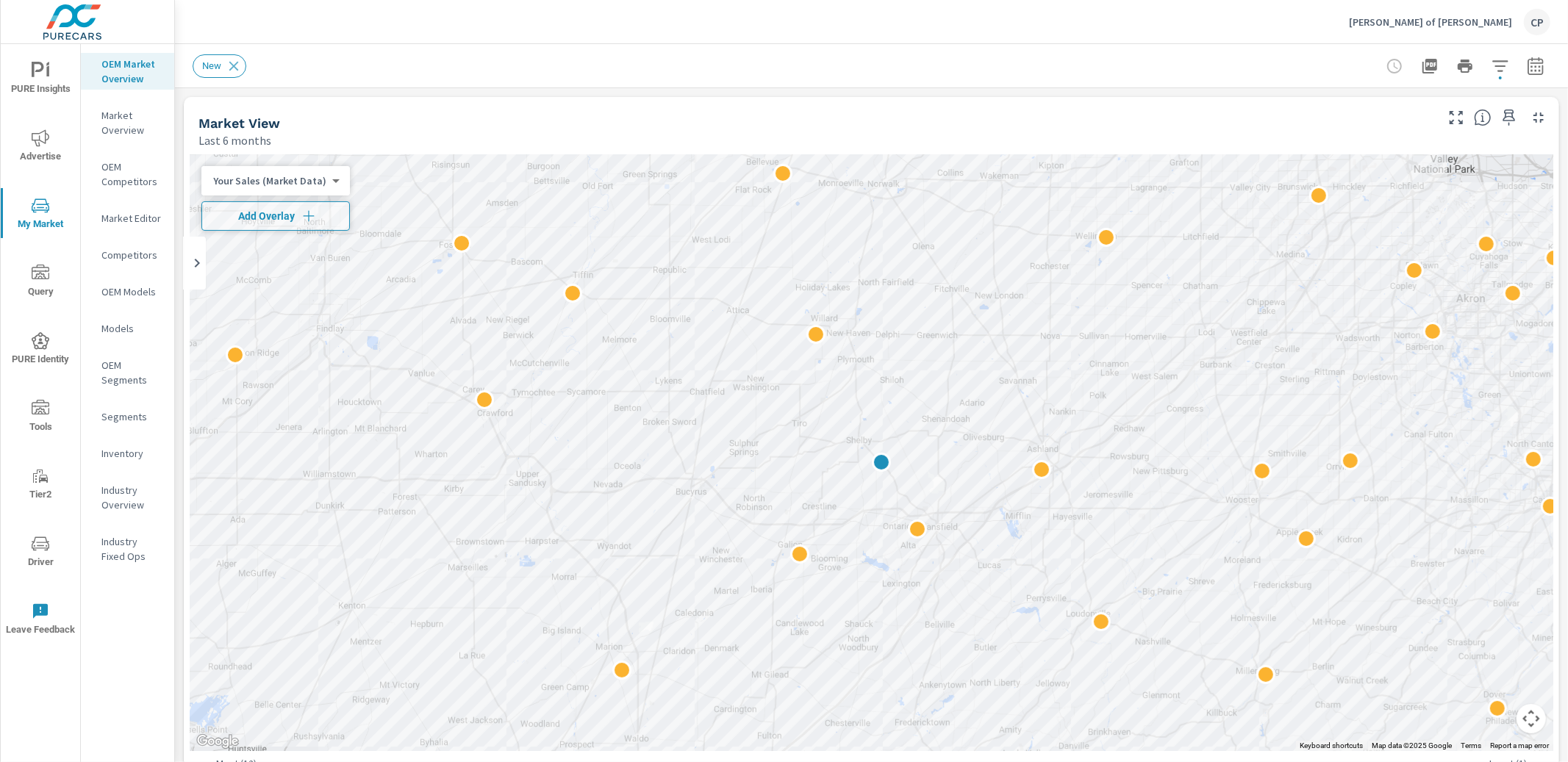
scroll to position [1, 0]
click at [1453, 119] on icon "button" at bounding box center [1457, 118] width 18 height 18
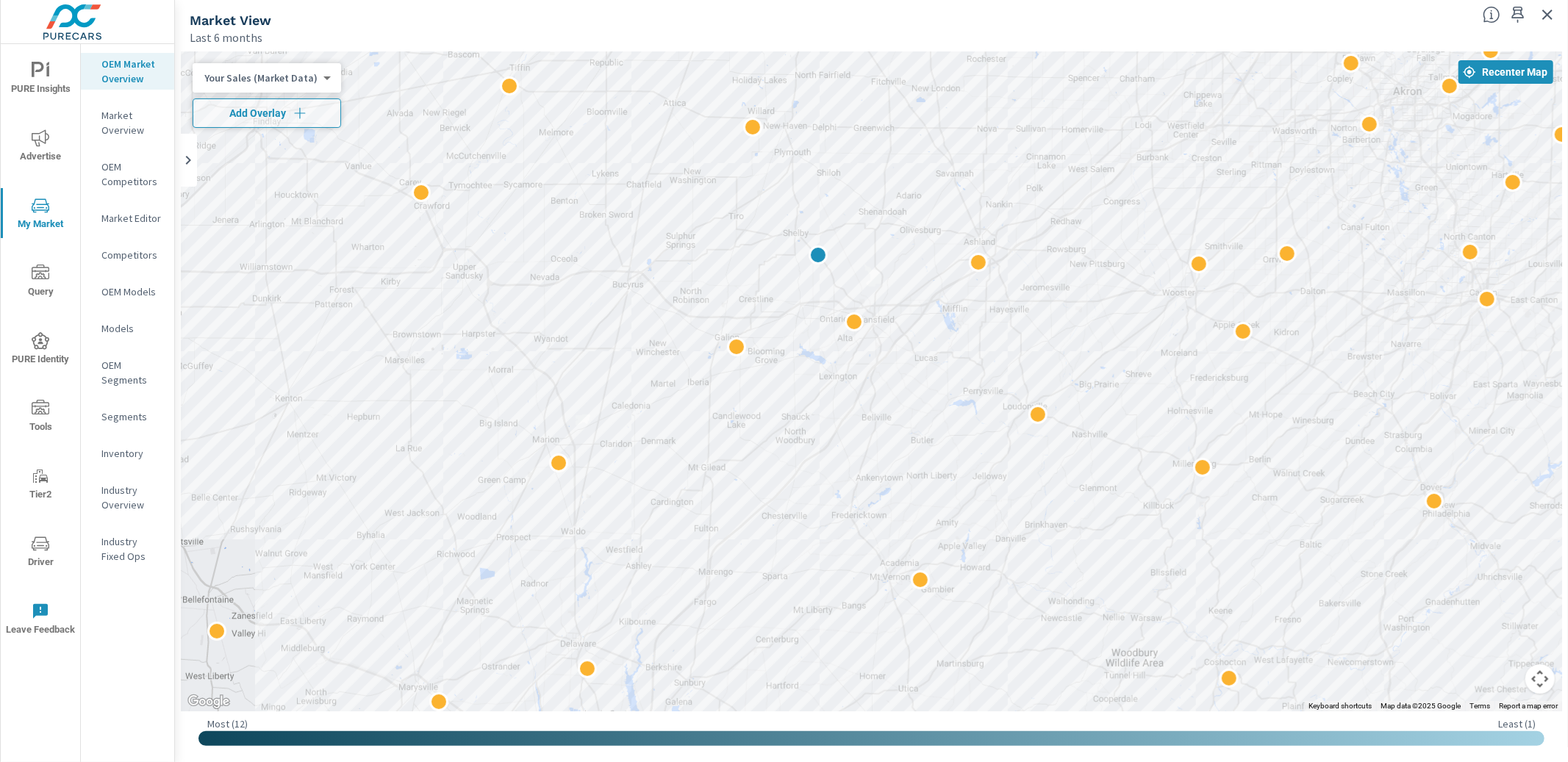
drag, startPoint x: 1206, startPoint y: 492, endPoint x: 1132, endPoint y: 356, distance: 154.8
click at [1141, 352] on div "2" at bounding box center [1515, 643] width 1412 height 794
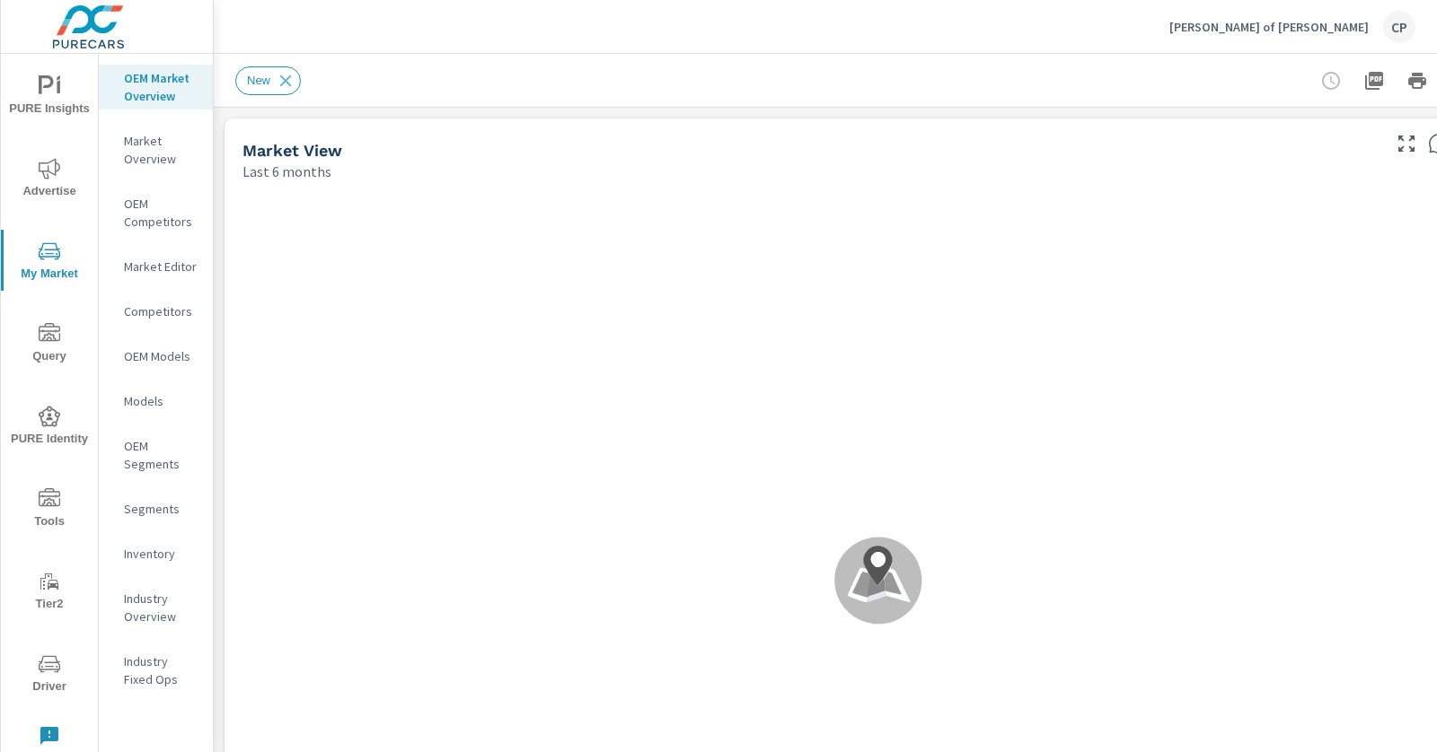
scroll to position [1, 0]
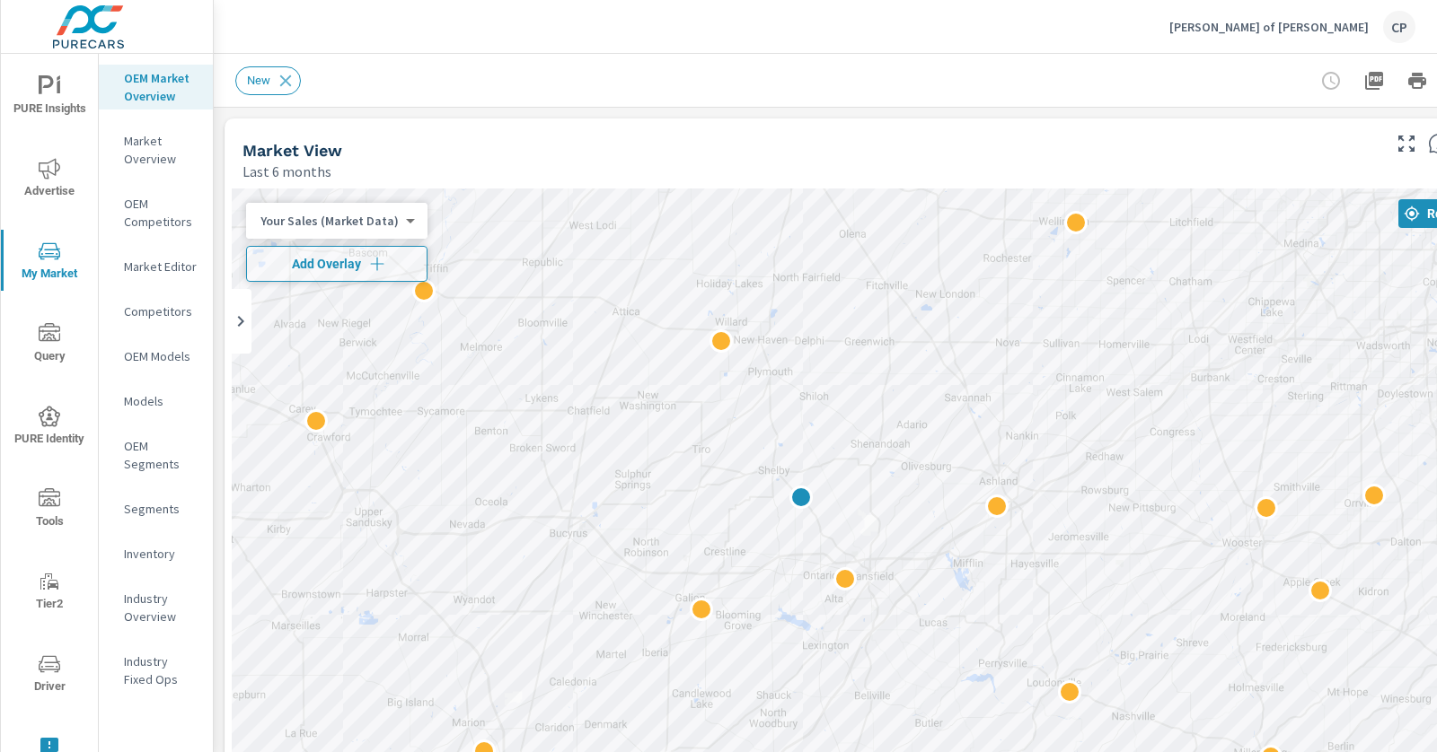
drag, startPoint x: 956, startPoint y: 332, endPoint x: 849, endPoint y: 259, distance: 129.3
click at [852, 259] on div at bounding box center [878, 553] width 1293 height 729
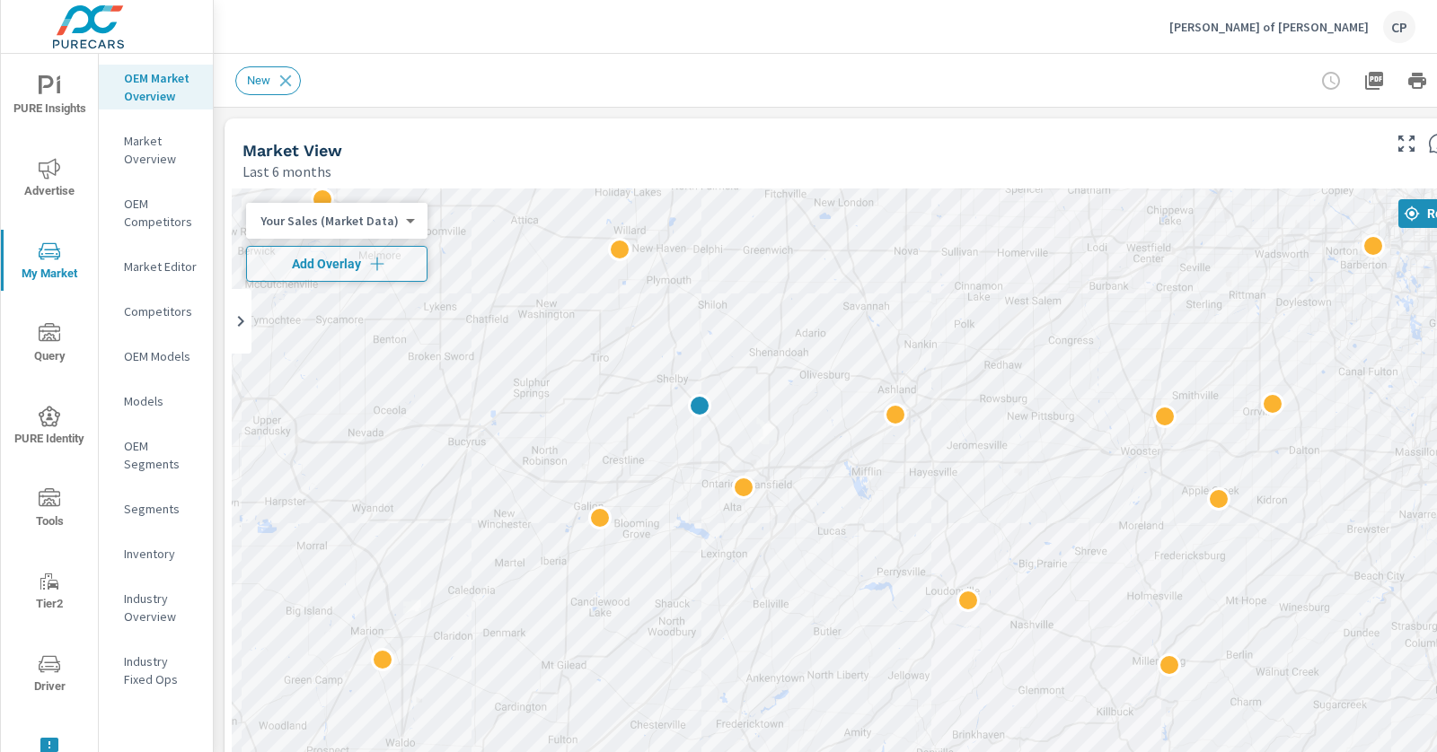
drag, startPoint x: 1263, startPoint y: 294, endPoint x: 1177, endPoint y: 224, distance: 111.1
click at [1200, 224] on div "2" at bounding box center [878, 553] width 1293 height 729
drag, startPoint x: 1412, startPoint y: 145, endPoint x: 1403, endPoint y: 146, distance: 9.9
click at [1411, 146] on icon "button" at bounding box center [1406, 144] width 22 height 22
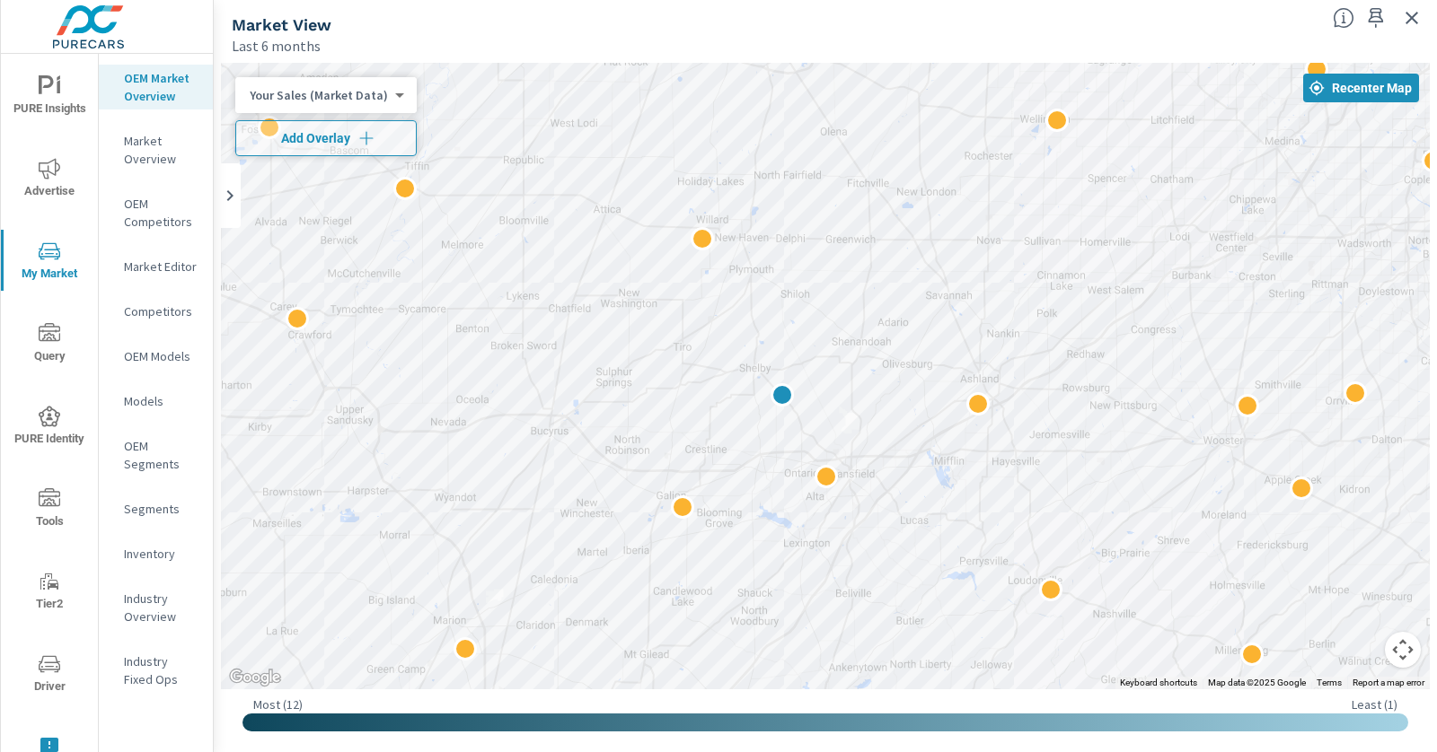
drag, startPoint x: 1030, startPoint y: 303, endPoint x: 1151, endPoint y: 435, distance: 178.5
click at [1151, 435] on div at bounding box center [825, 376] width 1209 height 627
drag, startPoint x: 1405, startPoint y: 12, endPoint x: 1323, endPoint y: 9, distance: 82.7
click at [1404, 13] on icon "button" at bounding box center [1412, 18] width 22 height 22
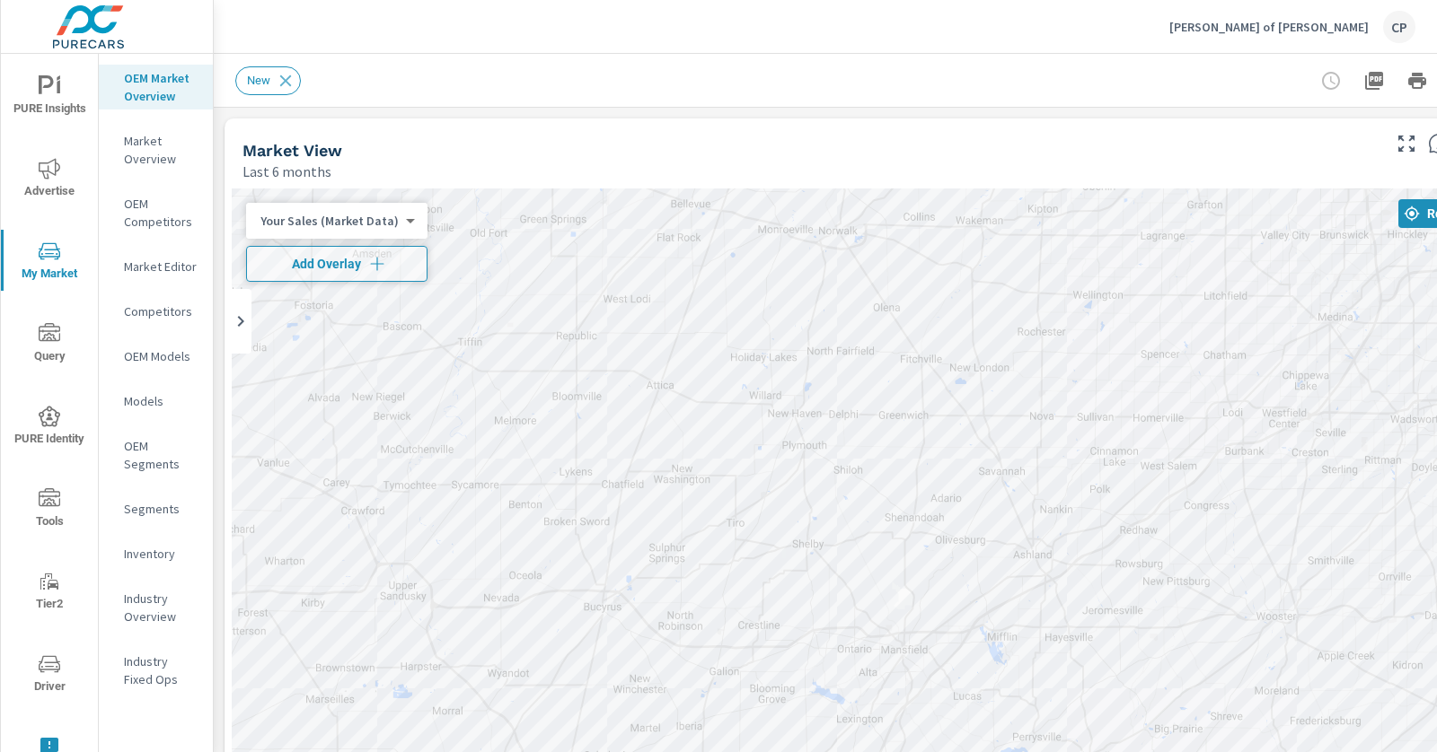
scroll to position [1, 0]
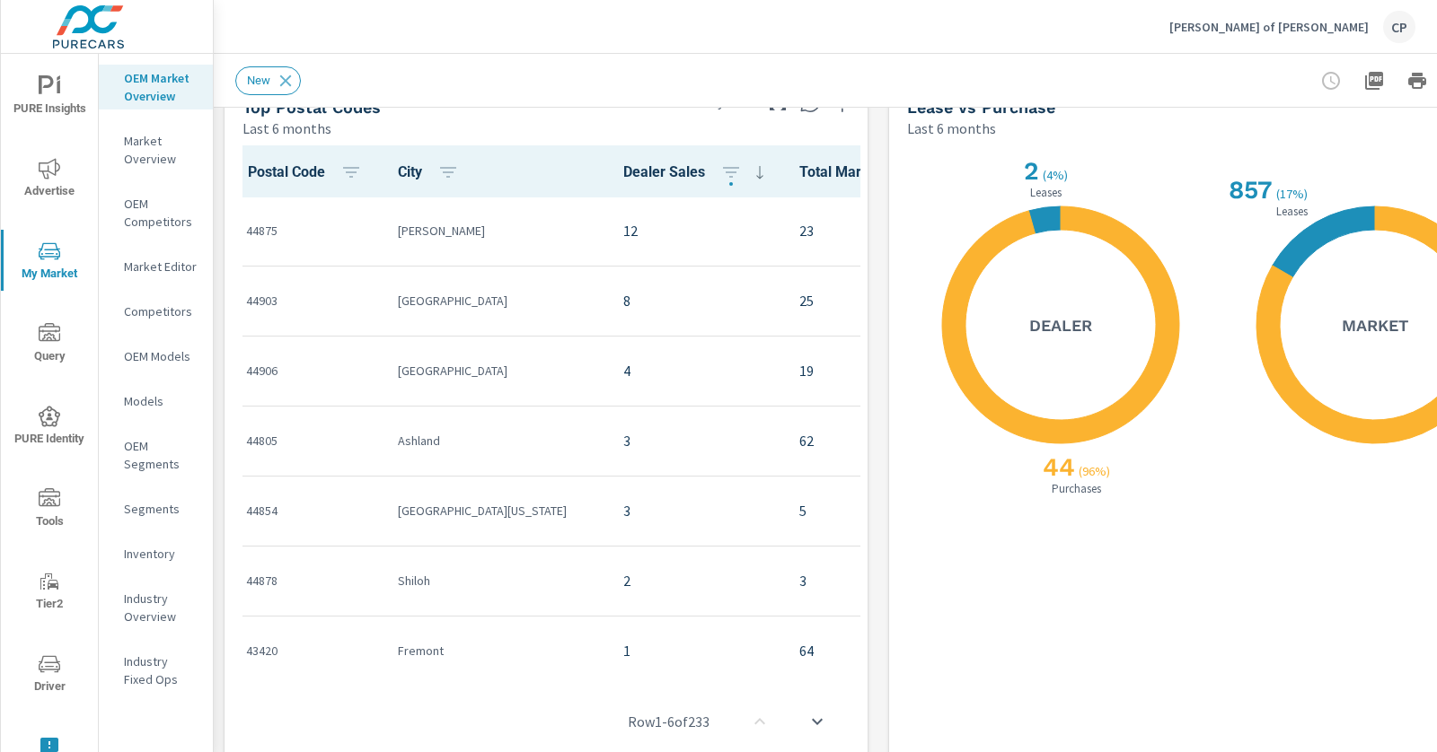
scroll to position [1711, 0]
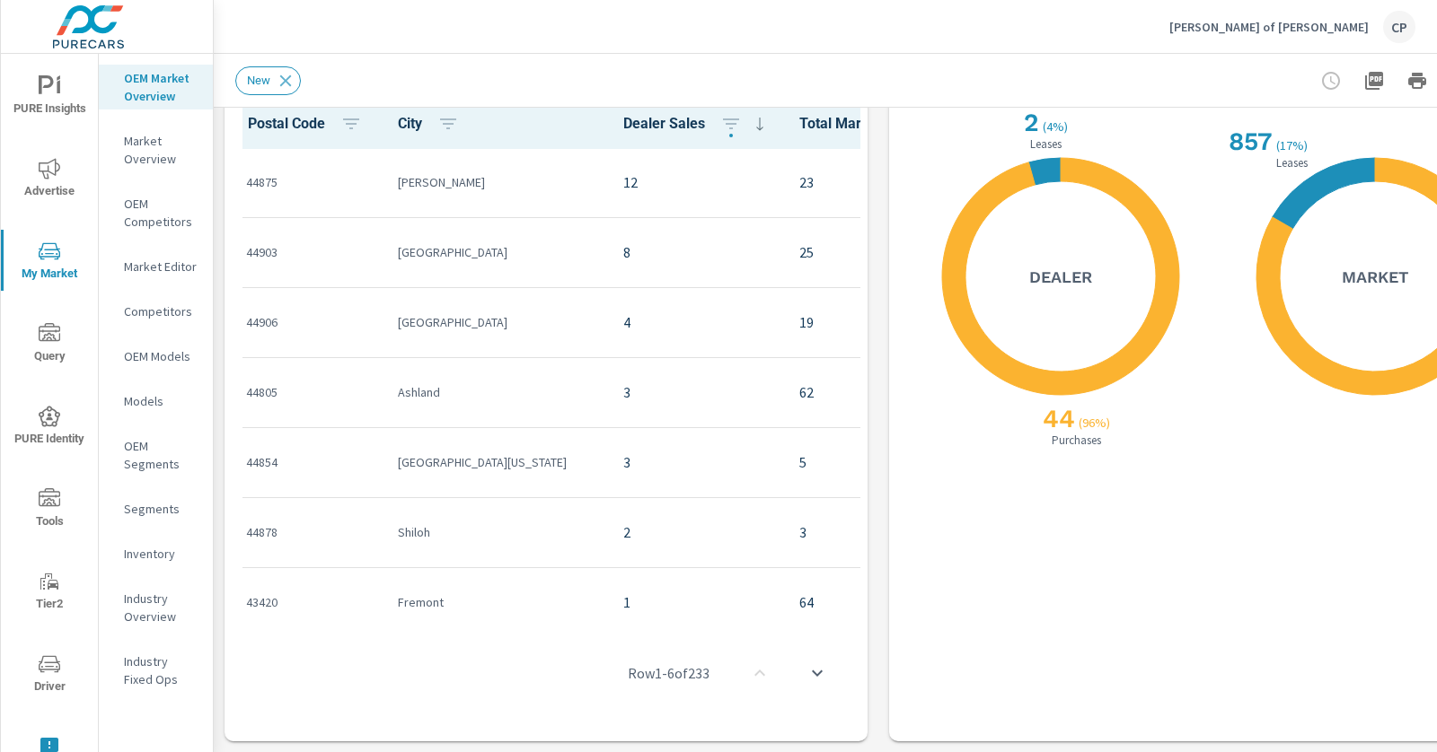
click at [165, 264] on p "Market Editor" at bounding box center [161, 267] width 75 height 18
